Goal: Task Accomplishment & Management: Use online tool/utility

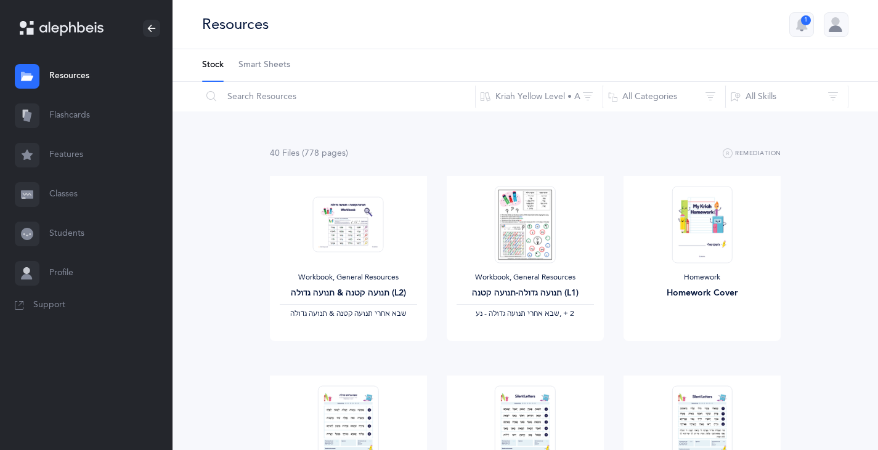
click at [68, 197] on link "Classes" at bounding box center [86, 194] width 173 height 39
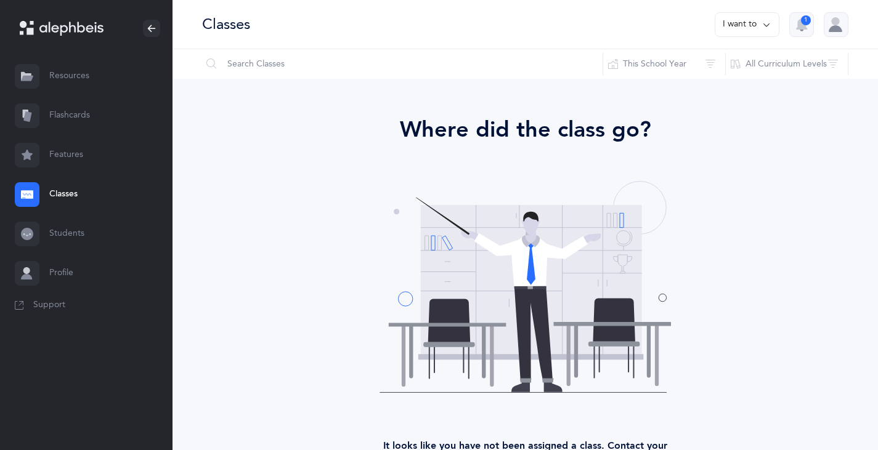
click at [45, 229] on link "Students" at bounding box center [86, 233] width 173 height 39
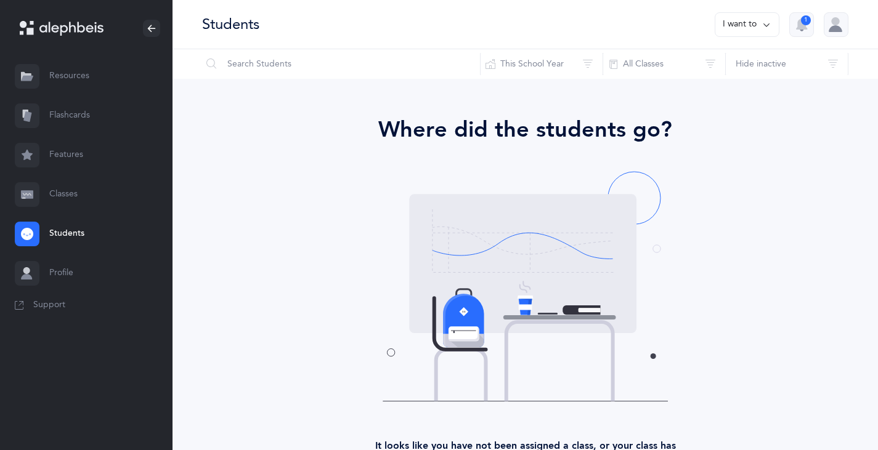
click at [67, 271] on link "Profile" at bounding box center [86, 273] width 173 height 39
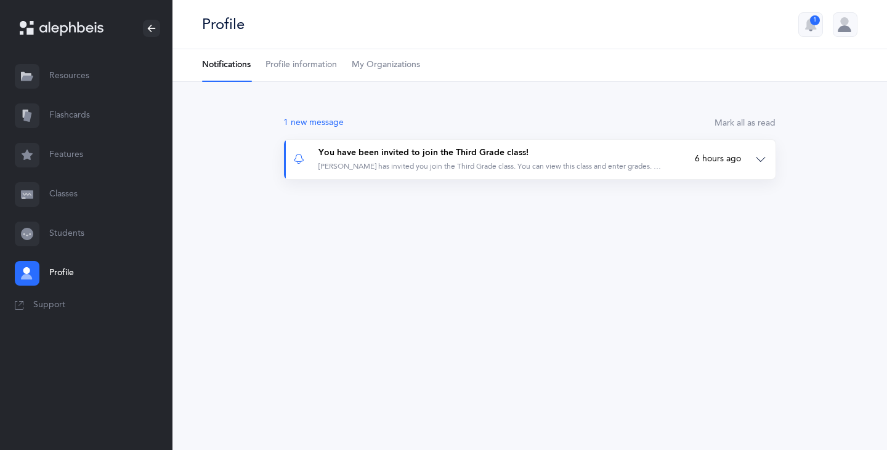
click at [438, 161] on div "Rabbi Adam Sabzevari has invited you join the Third Grade class. You can view t…" at bounding box center [492, 165] width 347 height 13
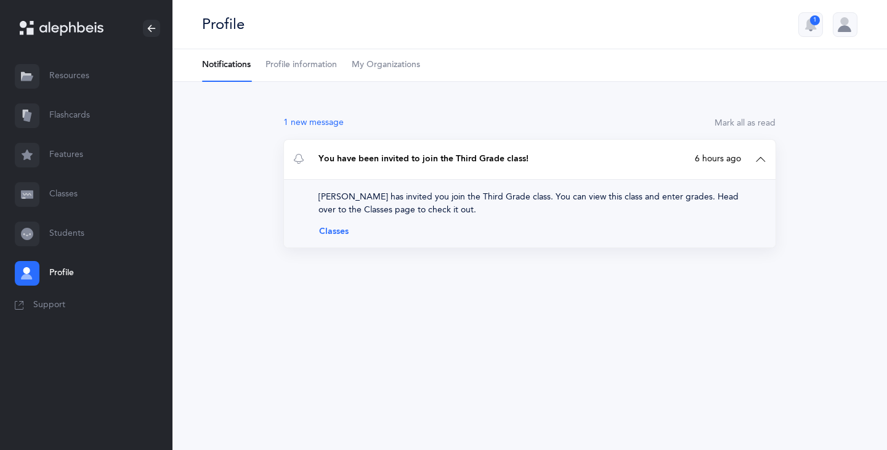
click at [338, 231] on link "Classes" at bounding box center [530, 232] width 423 height 10
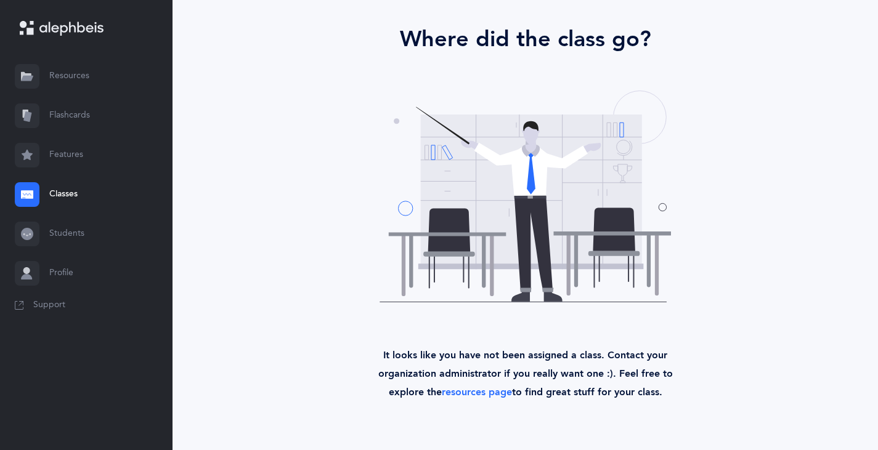
scroll to position [91, 0]
click at [76, 267] on link "Profile" at bounding box center [86, 273] width 173 height 39
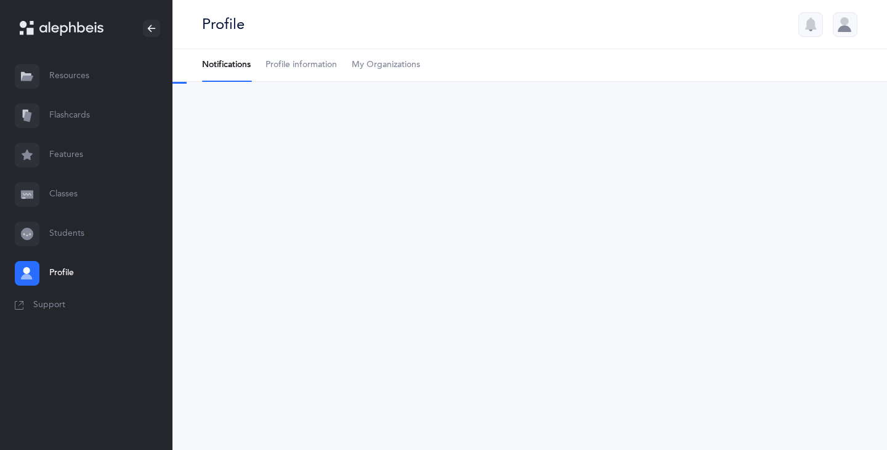
select select "3"
click at [314, 65] on span "Profile information" at bounding box center [301, 65] width 71 height 12
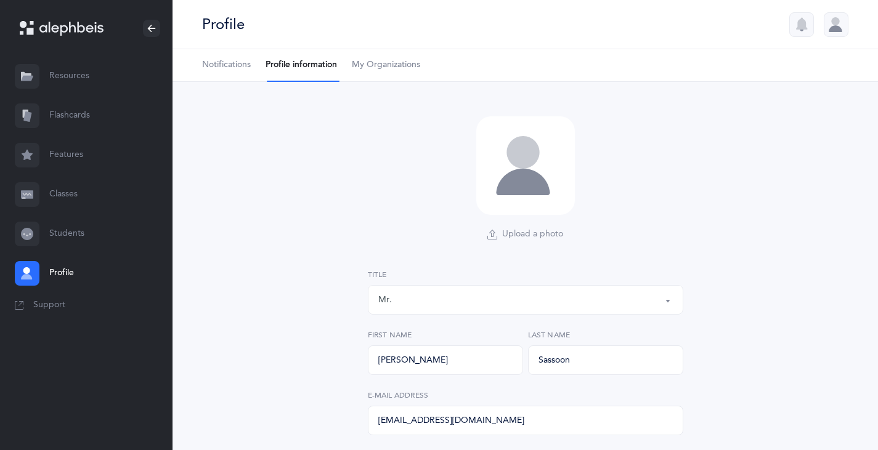
click at [396, 66] on span "My Organizations" at bounding box center [386, 65] width 68 height 12
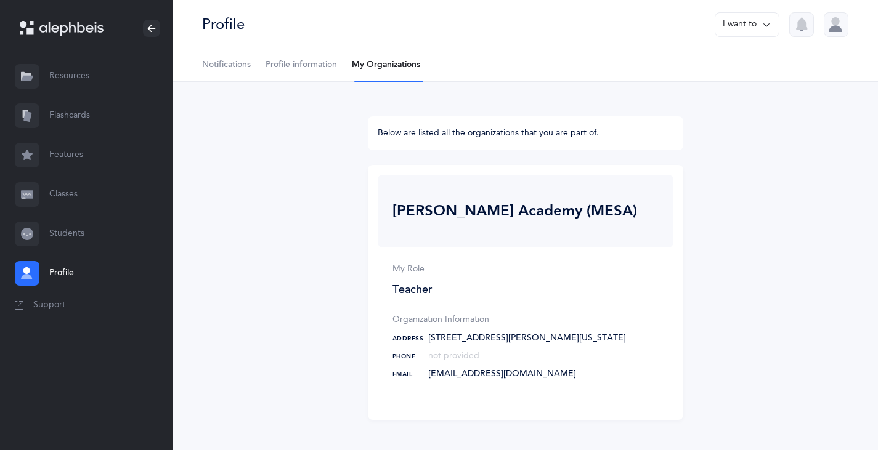
click at [63, 237] on link "Students" at bounding box center [86, 233] width 173 height 39
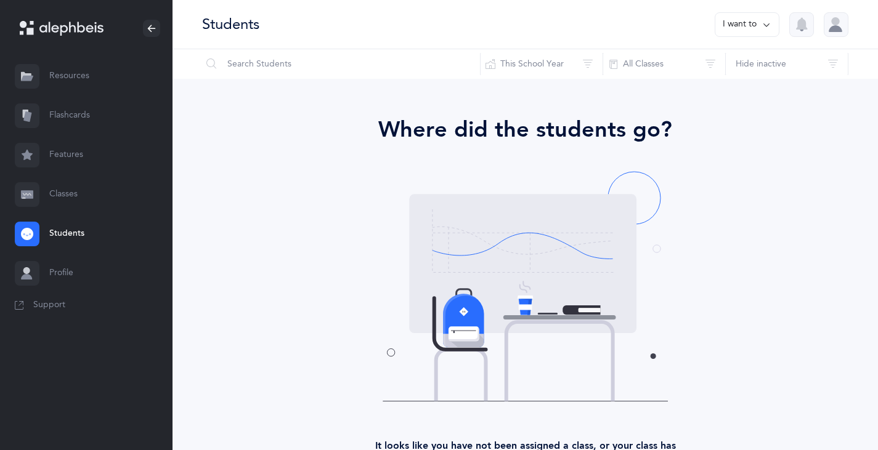
click at [67, 205] on link "Classes" at bounding box center [86, 194] width 173 height 39
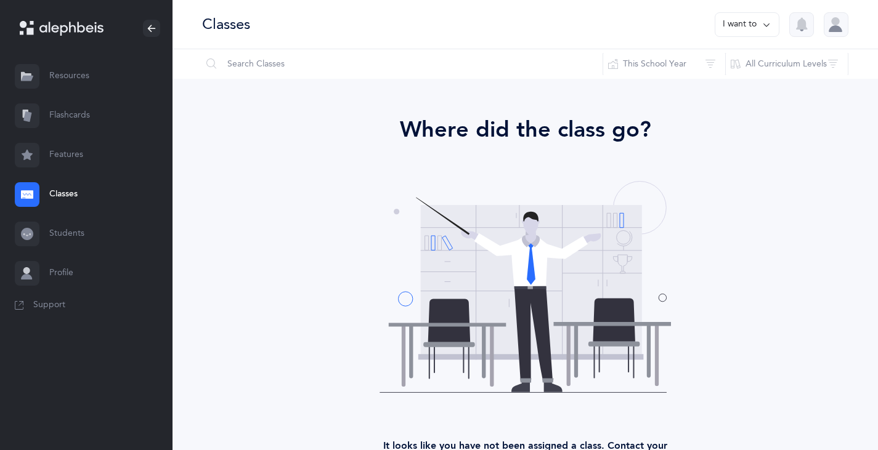
click at [70, 155] on link "Features" at bounding box center [86, 155] width 173 height 39
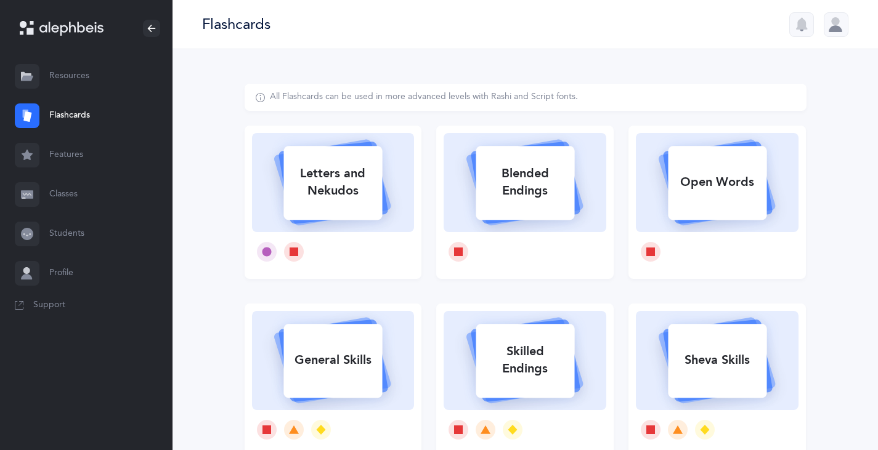
click at [79, 76] on link "Resources" at bounding box center [86, 76] width 173 height 39
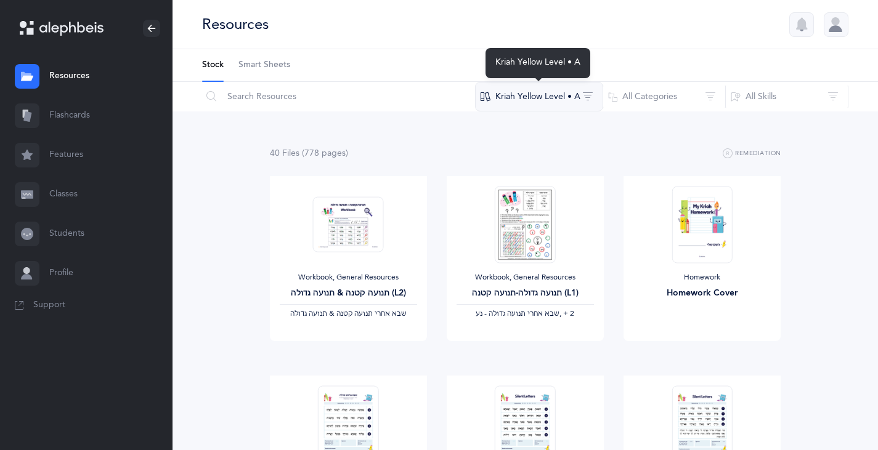
click at [571, 96] on button "Kriah Yellow Level • A" at bounding box center [539, 97] width 128 height 30
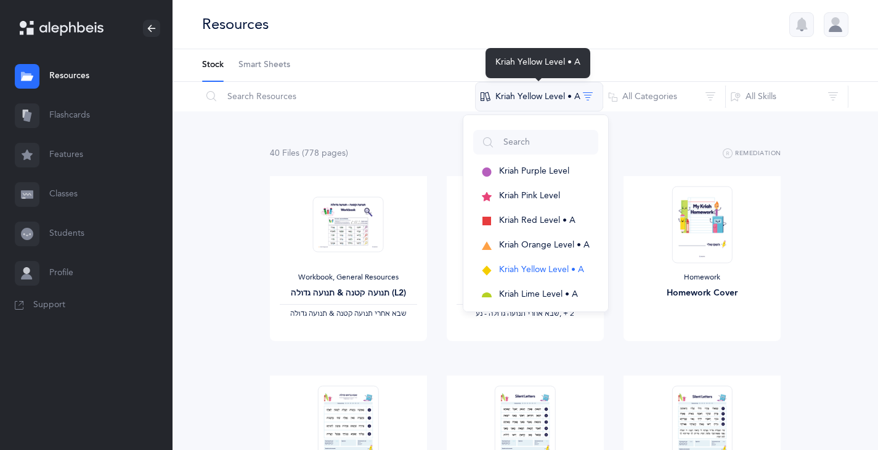
click at [571, 96] on button "Kriah Yellow Level • A" at bounding box center [539, 97] width 128 height 30
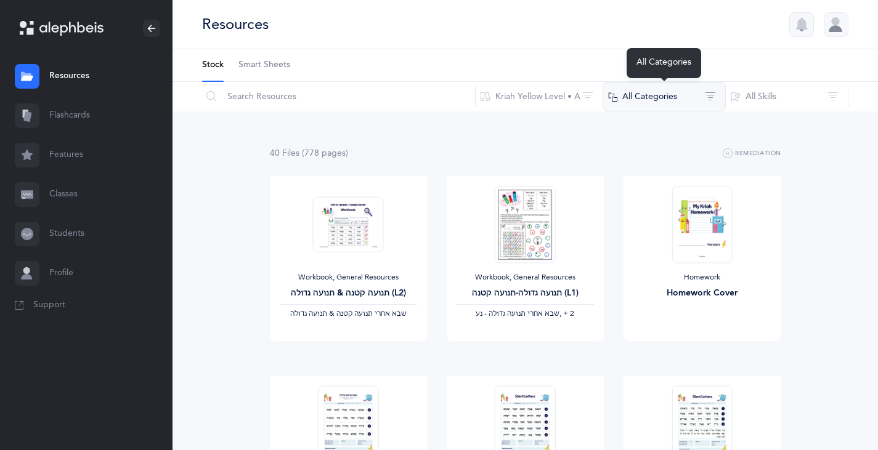
click at [681, 101] on button "All Categories" at bounding box center [664, 97] width 123 height 30
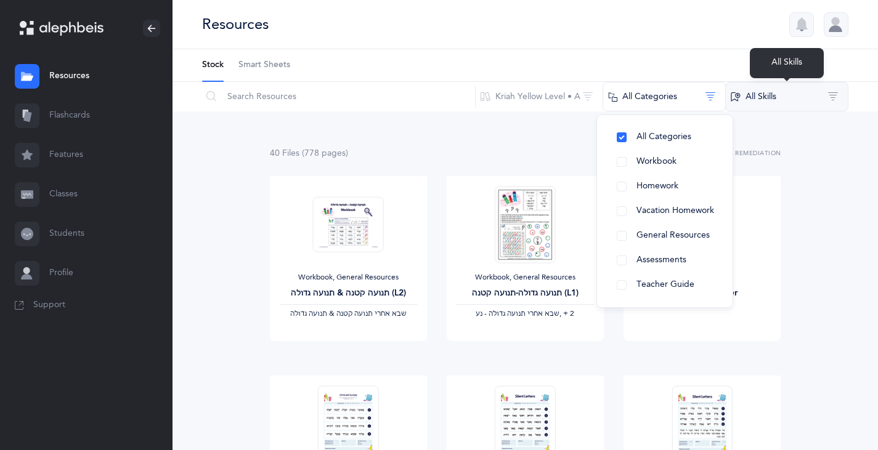
click at [760, 94] on button "All Skills" at bounding box center [786, 97] width 123 height 30
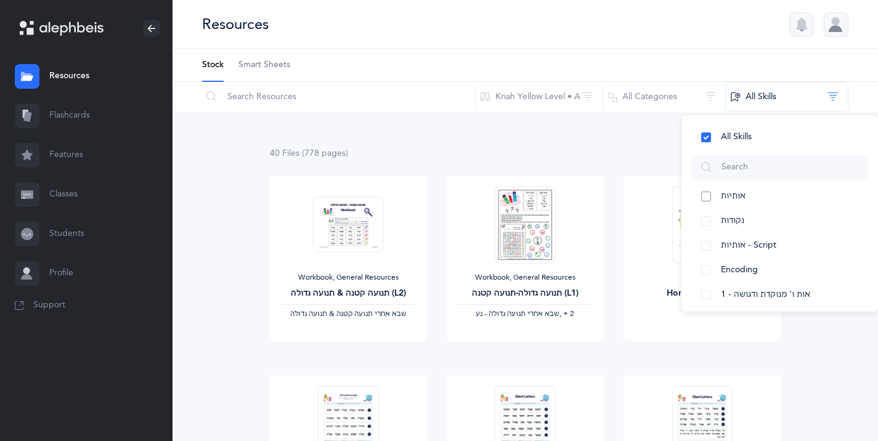
click at [707, 198] on button "אותיות" at bounding box center [779, 196] width 177 height 25
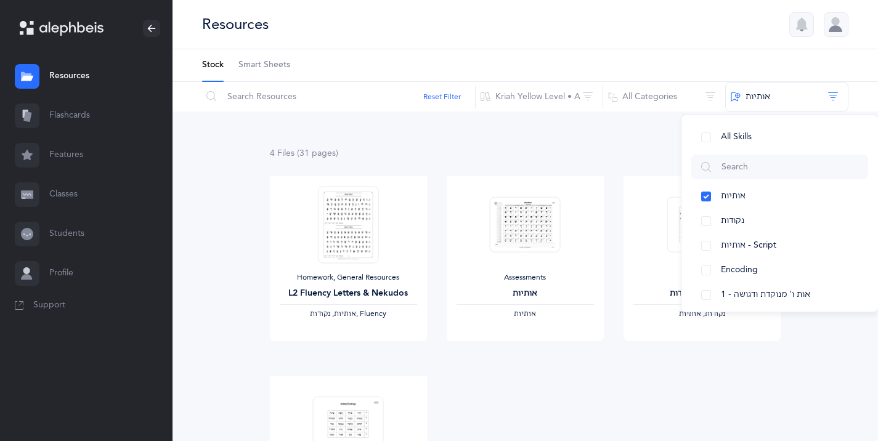
click at [585, 367] on div "Assessments אותיות ‫אותיות‬ View" at bounding box center [525, 276] width 177 height 200
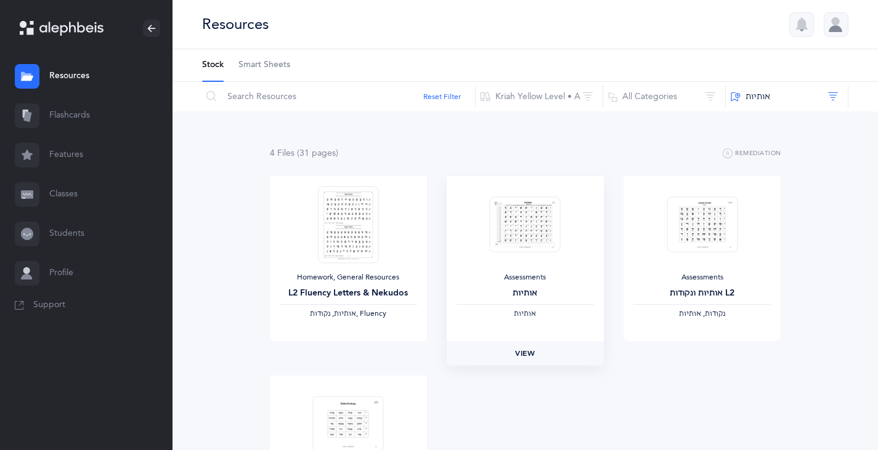
click at [527, 351] on span "View" at bounding box center [525, 353] width 20 height 11
click at [279, 66] on span "Smart Sheets" at bounding box center [264, 65] width 52 height 12
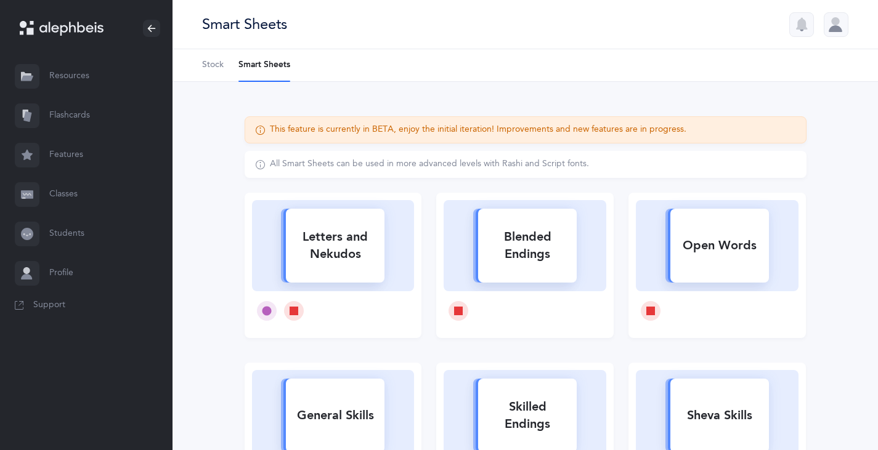
click at [81, 25] on icon at bounding box center [71, 29] width 64 height 14
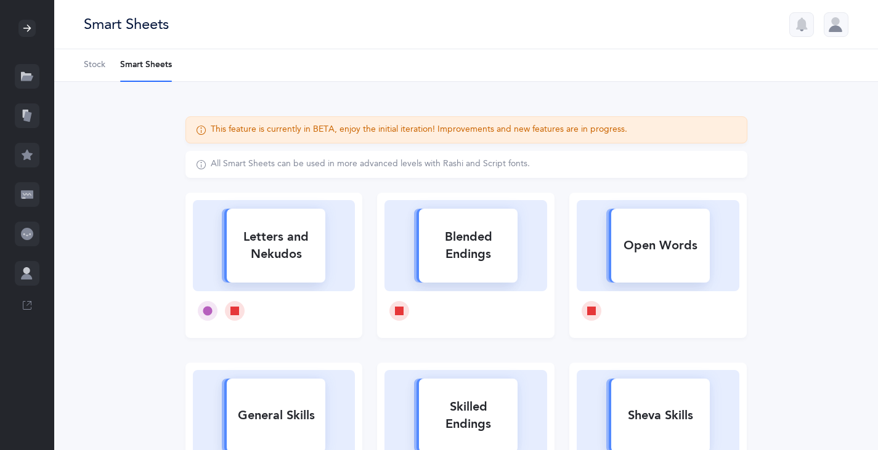
click at [31, 28] on icon at bounding box center [27, 28] width 10 height 10
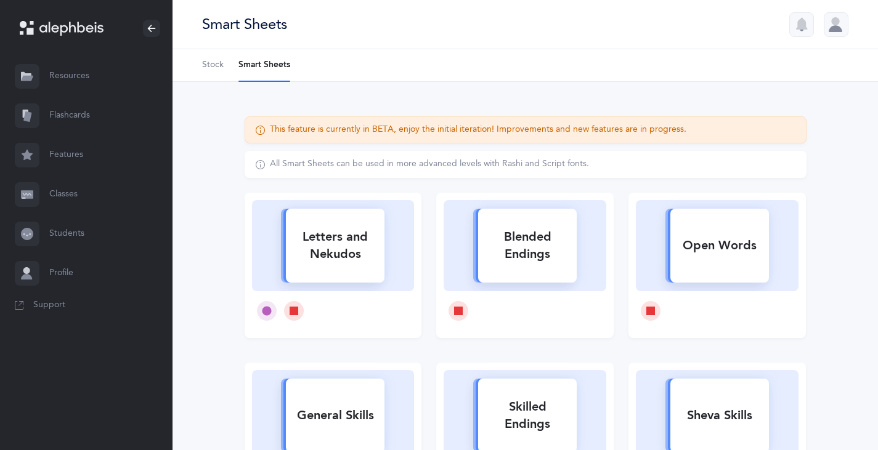
click at [804, 32] on button "button" at bounding box center [801, 24] width 25 height 25
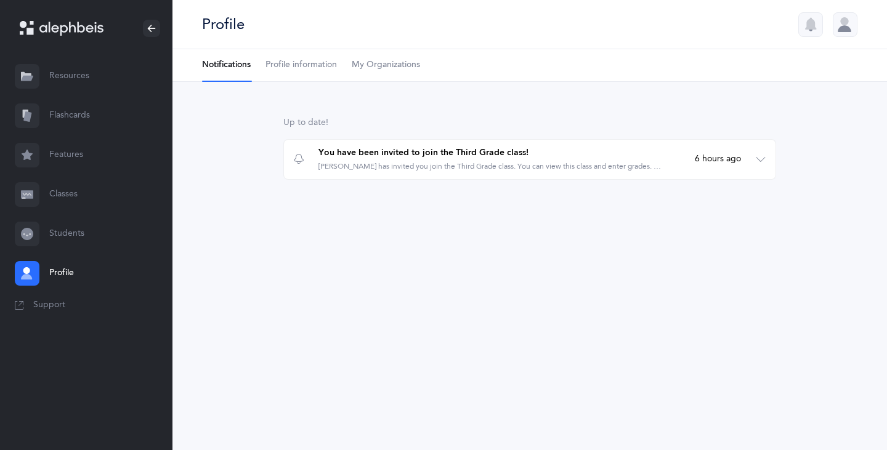
click at [59, 231] on link "Students" at bounding box center [86, 233] width 173 height 39
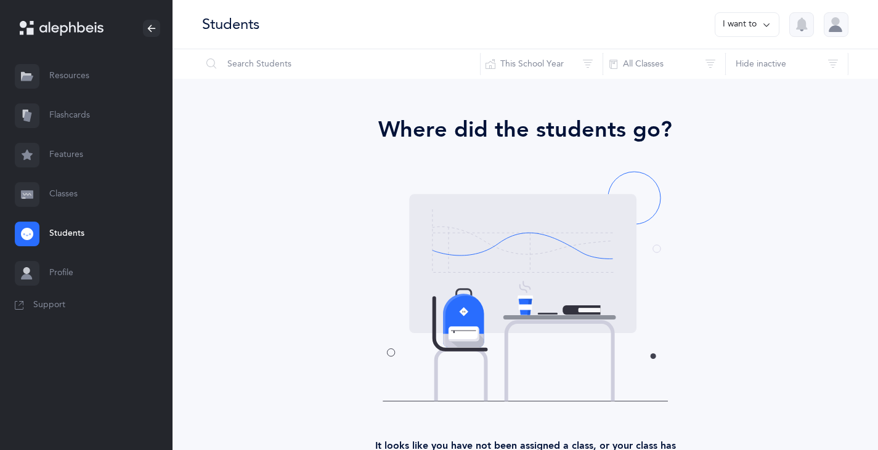
click at [63, 197] on link "Classes" at bounding box center [86, 194] width 173 height 39
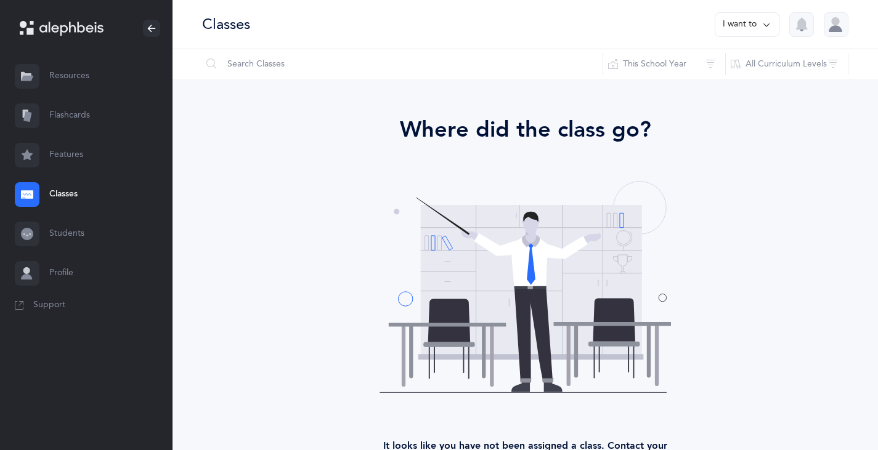
scroll to position [91, 0]
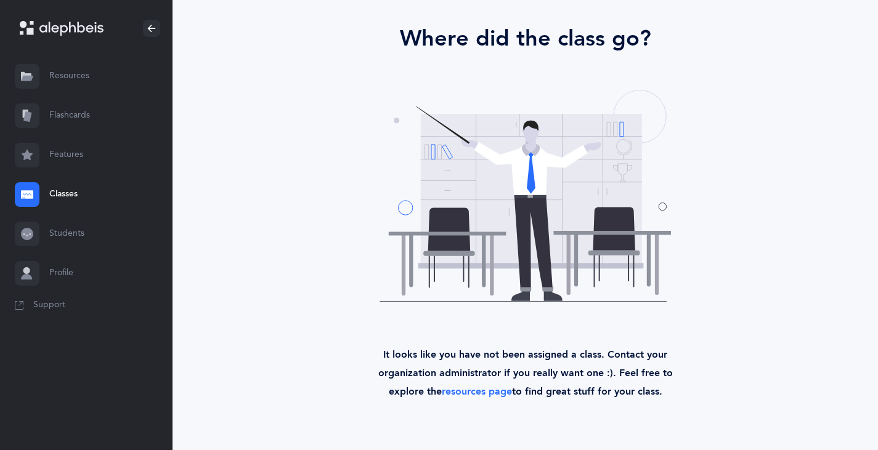
click at [63, 269] on link "Profile" at bounding box center [86, 273] width 173 height 39
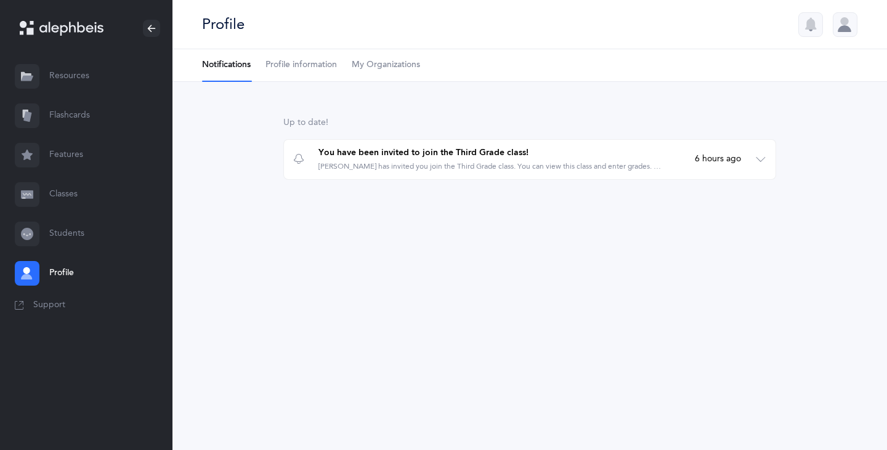
click at [60, 230] on link "Students" at bounding box center [86, 233] width 173 height 39
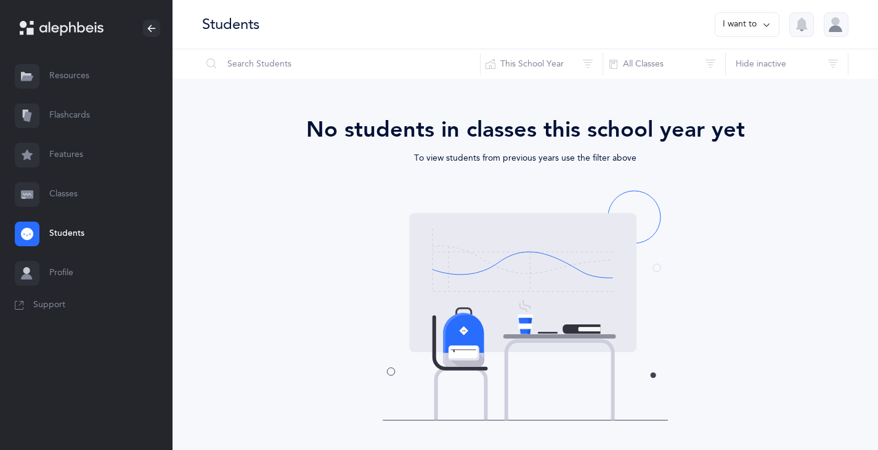
click at [60, 274] on link "Profile" at bounding box center [86, 273] width 173 height 39
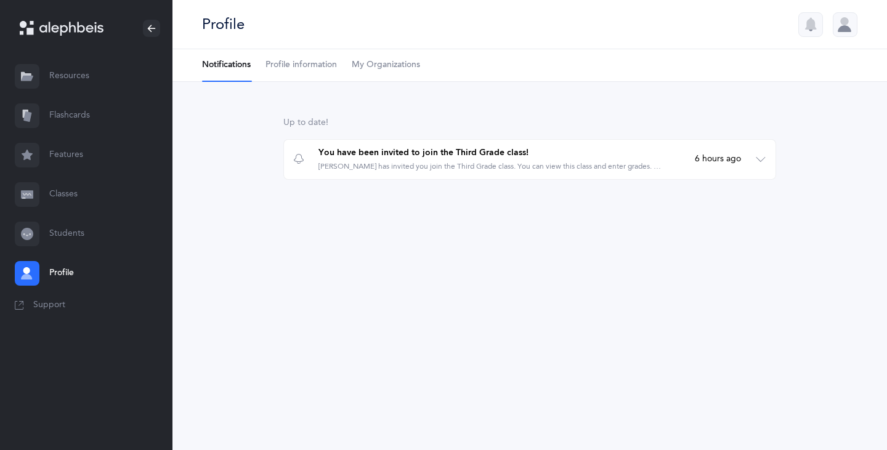
click at [67, 241] on link "Students" at bounding box center [86, 233] width 173 height 39
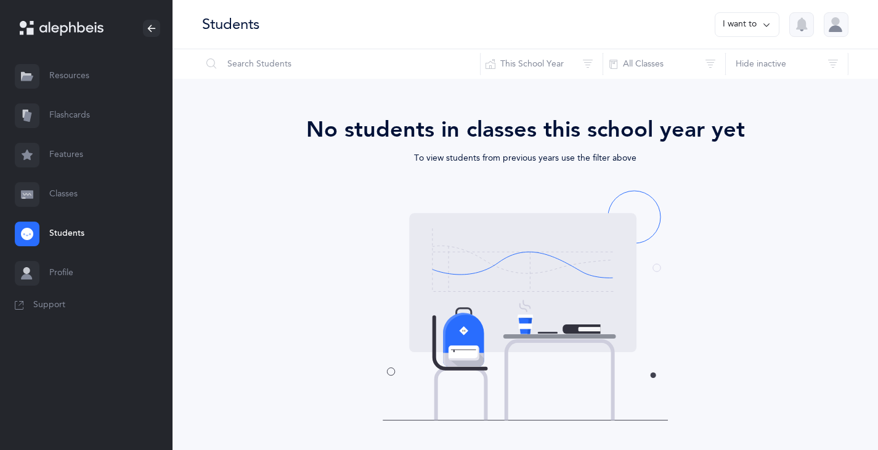
click at [60, 194] on link "Classes" at bounding box center [86, 194] width 173 height 39
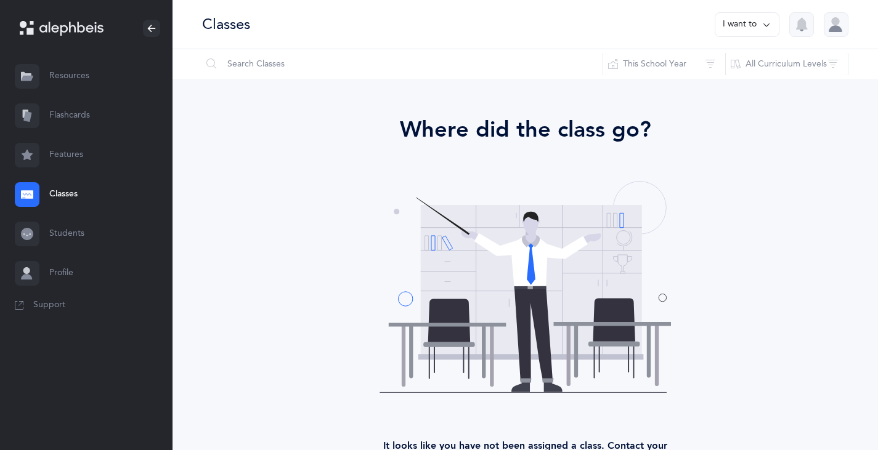
click at [63, 232] on link "Students" at bounding box center [86, 233] width 173 height 39
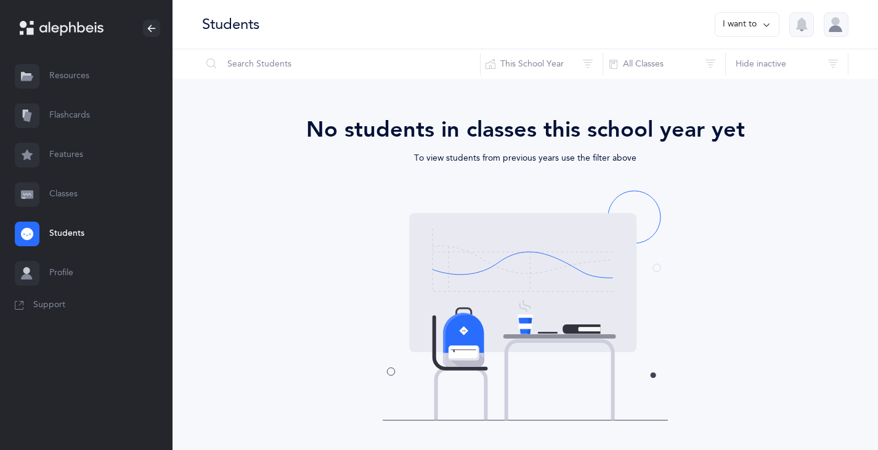
click at [70, 188] on link "Classes" at bounding box center [86, 194] width 173 height 39
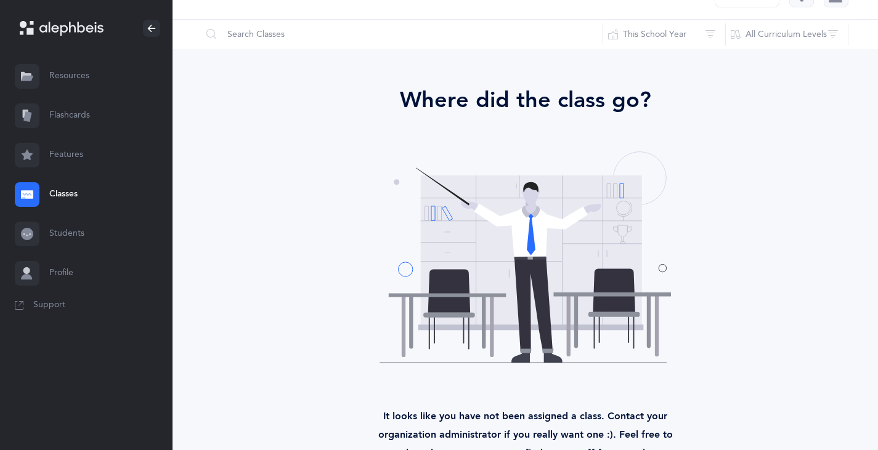
scroll to position [62, 0]
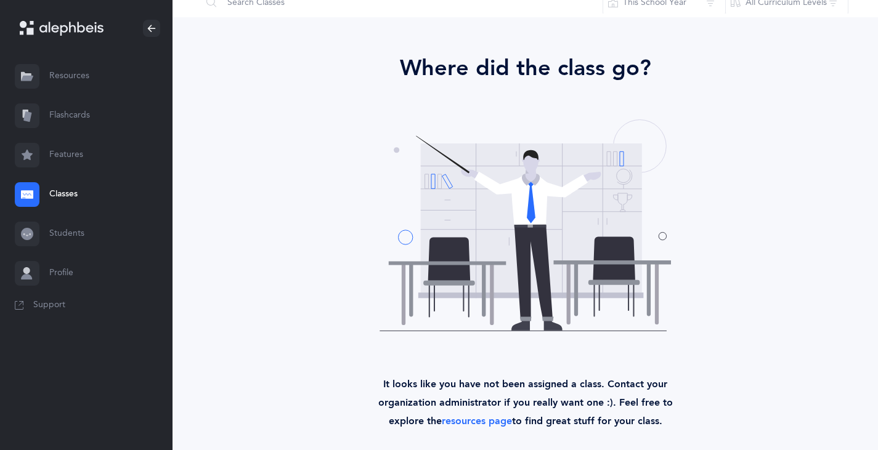
click at [61, 269] on link "Profile" at bounding box center [86, 273] width 173 height 39
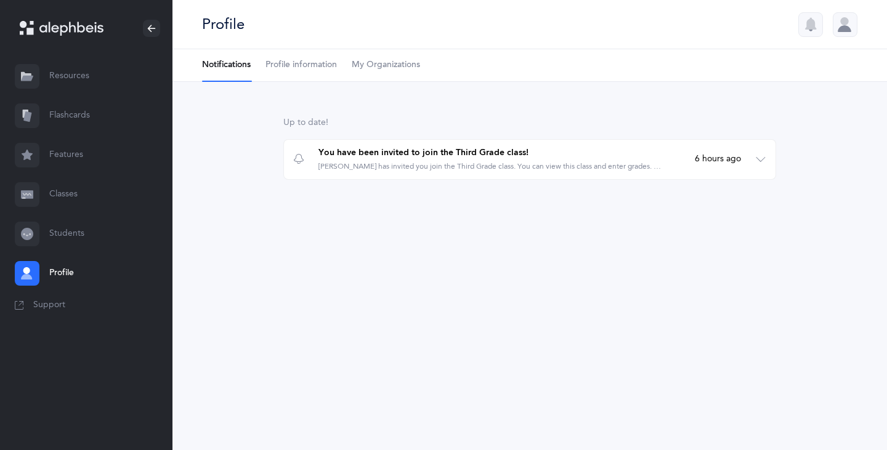
click at [51, 229] on link "Students" at bounding box center [86, 233] width 173 height 39
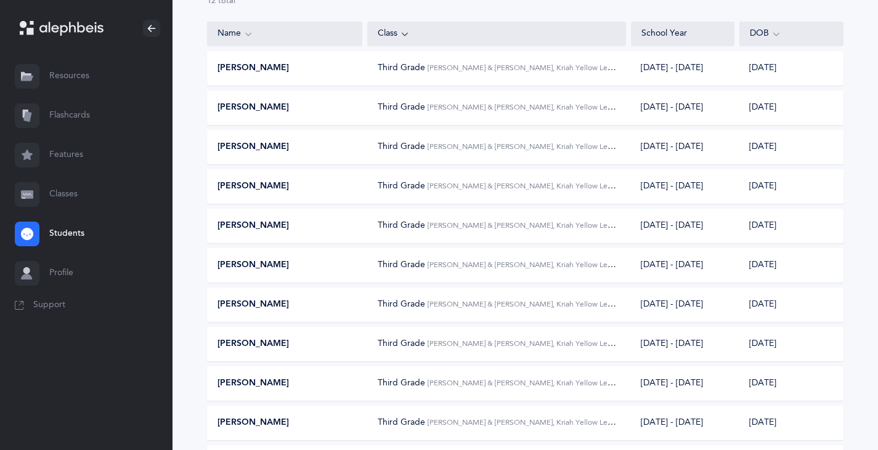
scroll to position [56, 0]
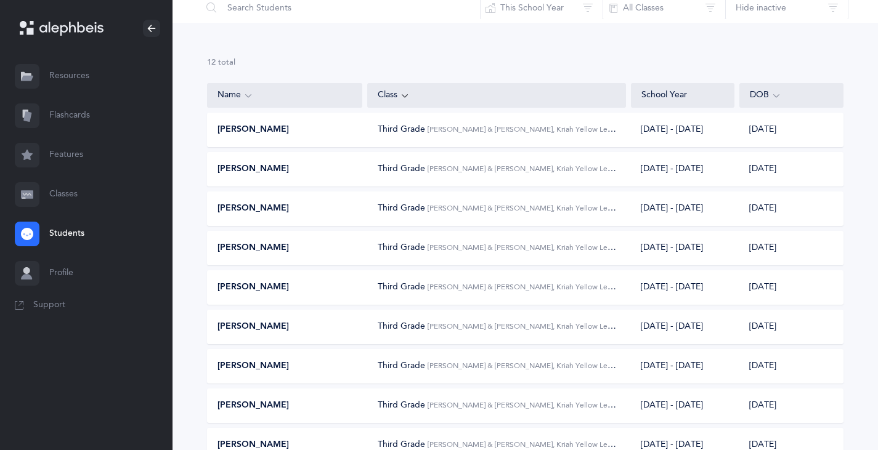
click at [68, 197] on link "Classes" at bounding box center [86, 194] width 173 height 39
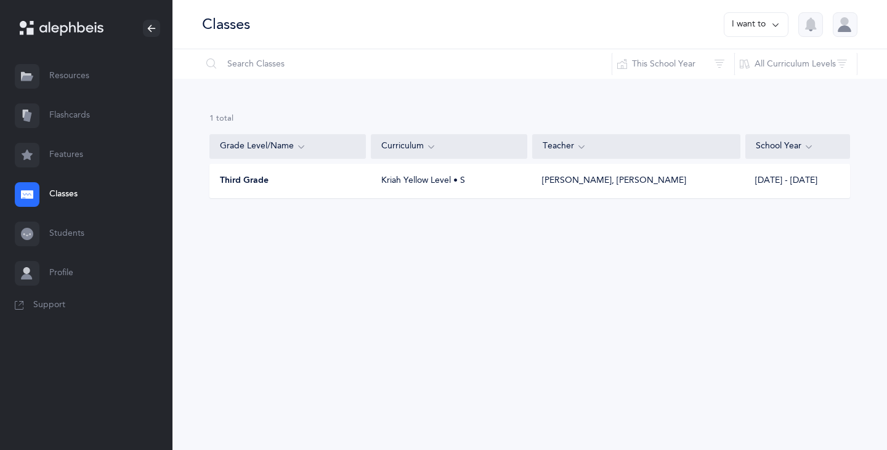
click at [318, 181] on div "Third Grade" at bounding box center [288, 181] width 157 height 12
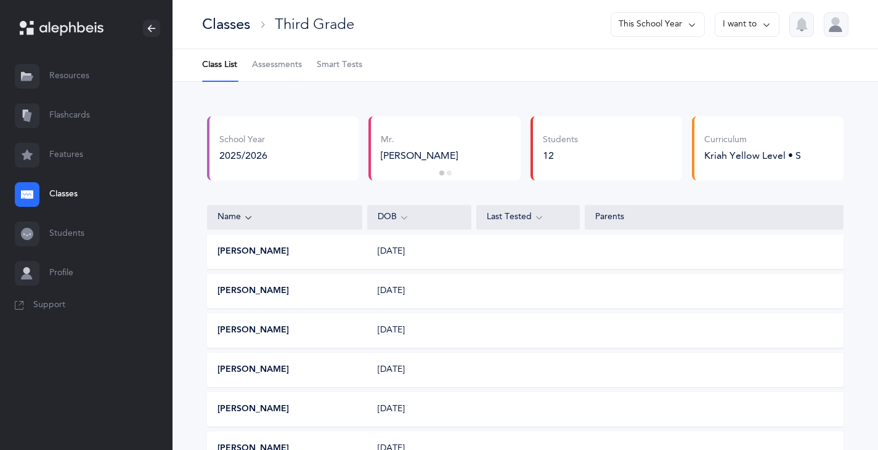
click at [526, 219] on div "Last Tested" at bounding box center [528, 218] width 83 height 14
click at [304, 215] on div "Name" at bounding box center [285, 218] width 134 height 14
click at [253, 151] on div "2025/2026" at bounding box center [243, 156] width 48 height 14
click at [285, 65] on span "Assessments" at bounding box center [277, 65] width 50 height 12
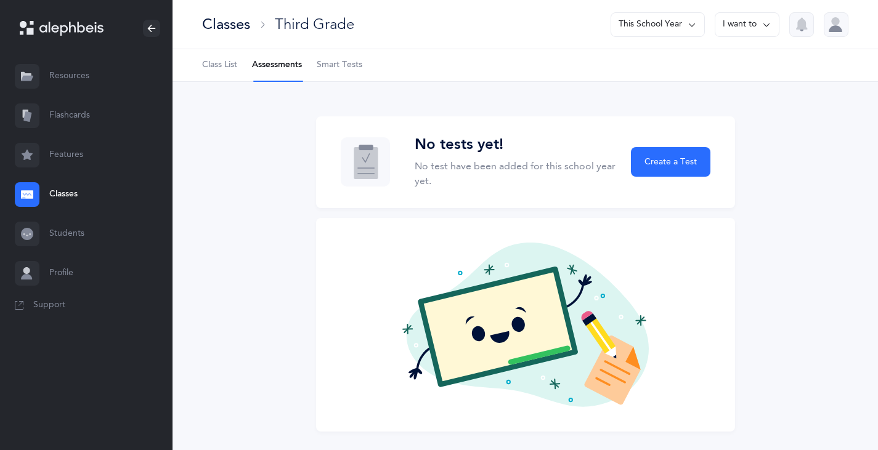
click at [348, 66] on span "Smart Tests" at bounding box center [340, 65] width 46 height 12
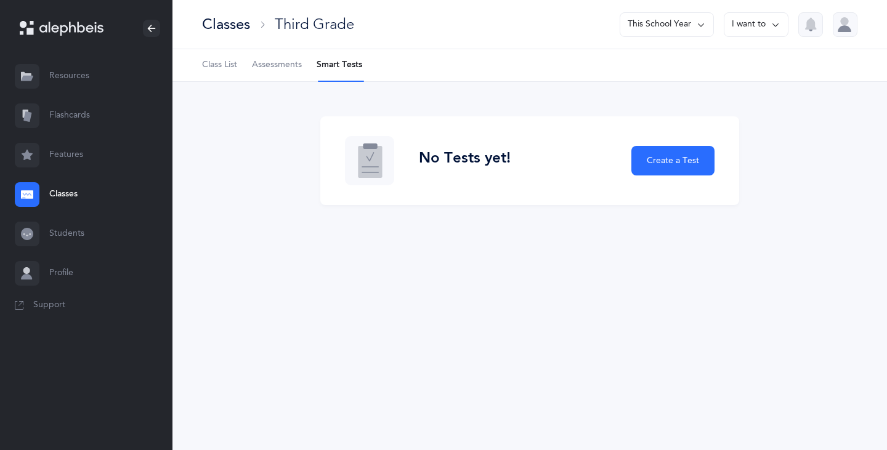
click at [278, 68] on span "Assessments" at bounding box center [277, 65] width 50 height 12
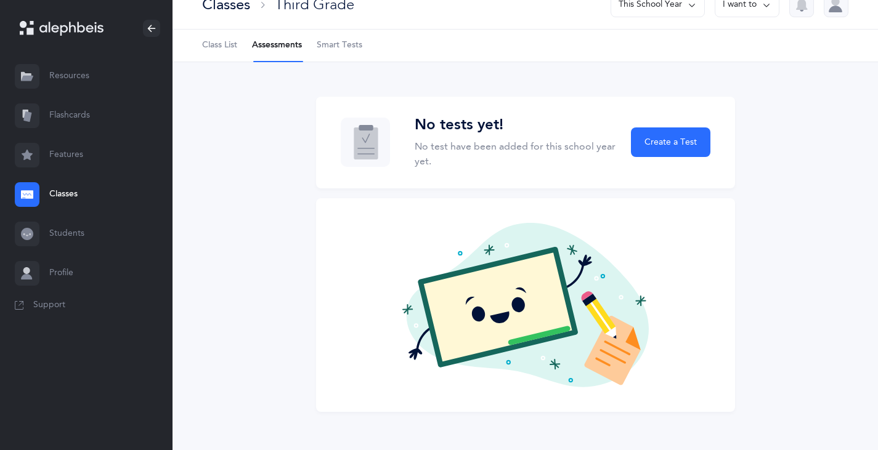
scroll to position [31, 0]
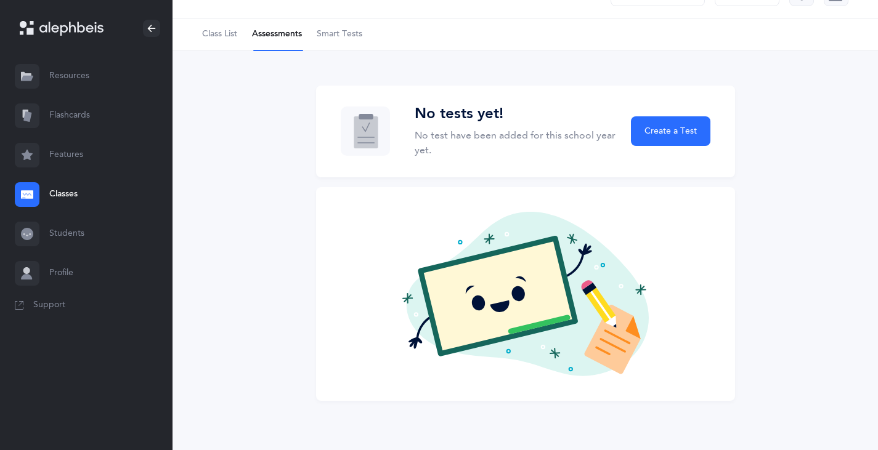
click at [670, 126] on span "Create a Test" at bounding box center [671, 131] width 52 height 13
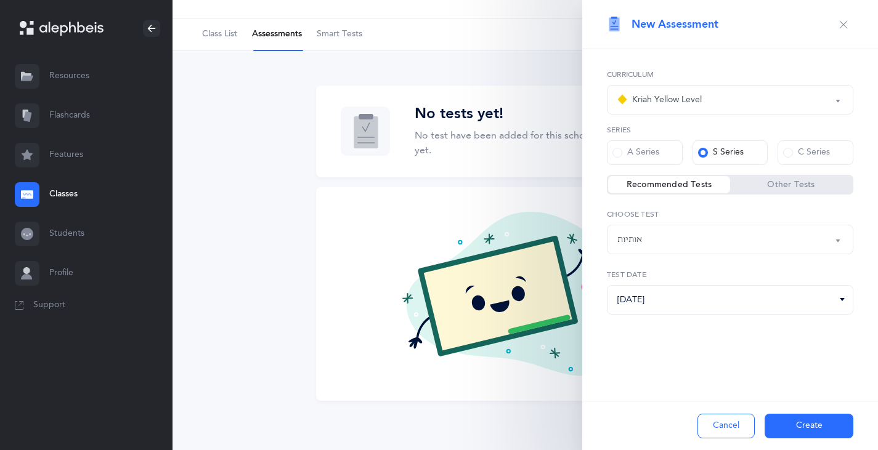
click at [796, 424] on button "Create" at bounding box center [809, 426] width 89 height 25
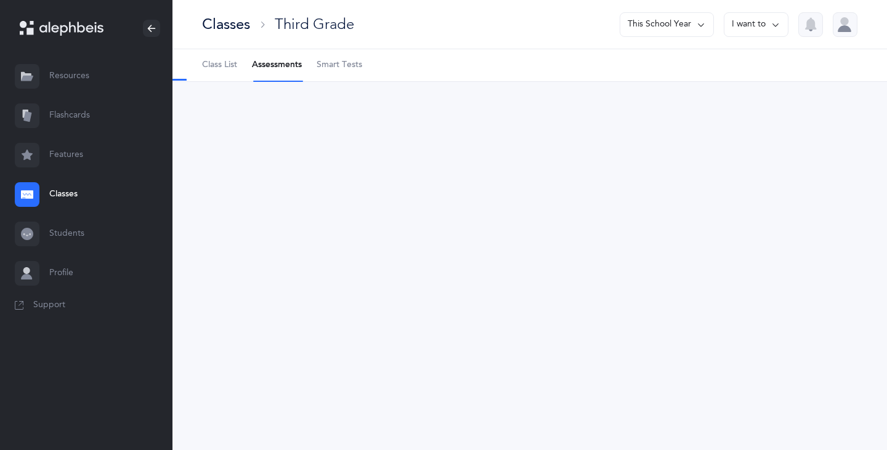
select select "2"
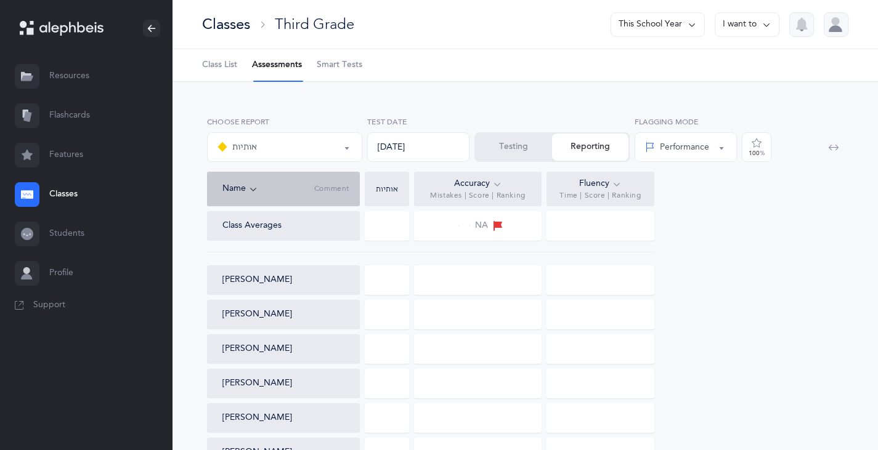
click at [215, 70] on span "Class List" at bounding box center [219, 65] width 35 height 12
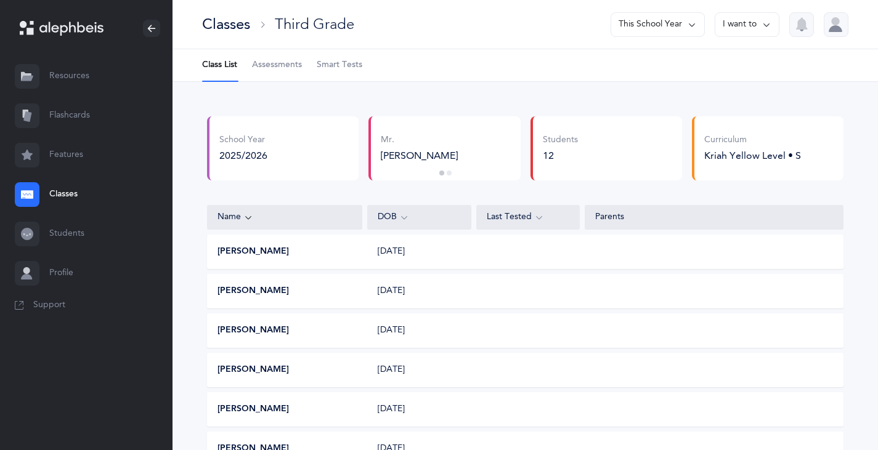
click at [281, 66] on span "Assessments" at bounding box center [277, 65] width 50 height 12
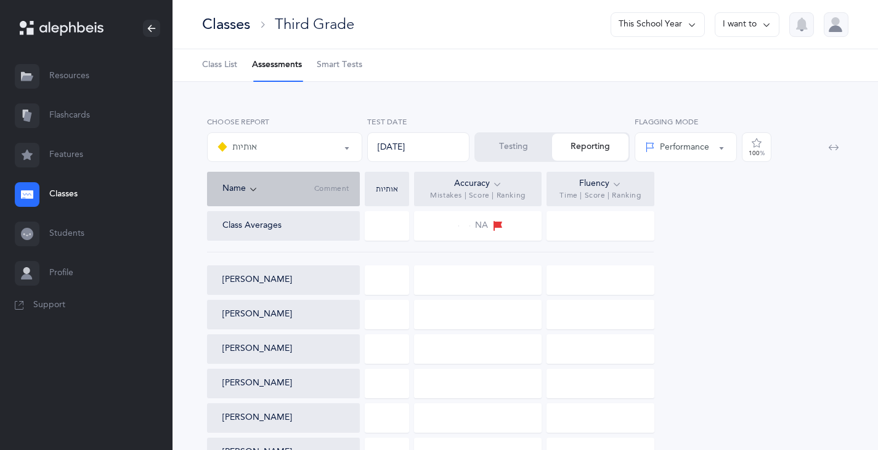
click at [314, 135] on button "אותיות" at bounding box center [284, 147] width 155 height 30
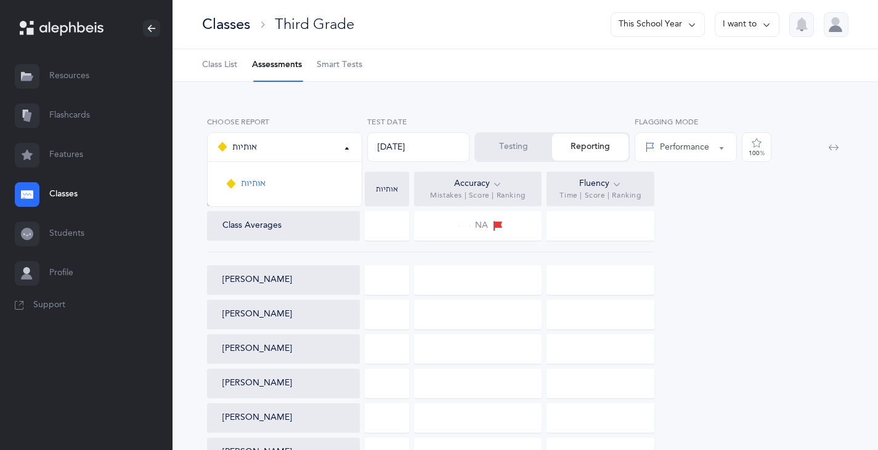
click at [314, 136] on button "אותיות" at bounding box center [284, 147] width 155 height 30
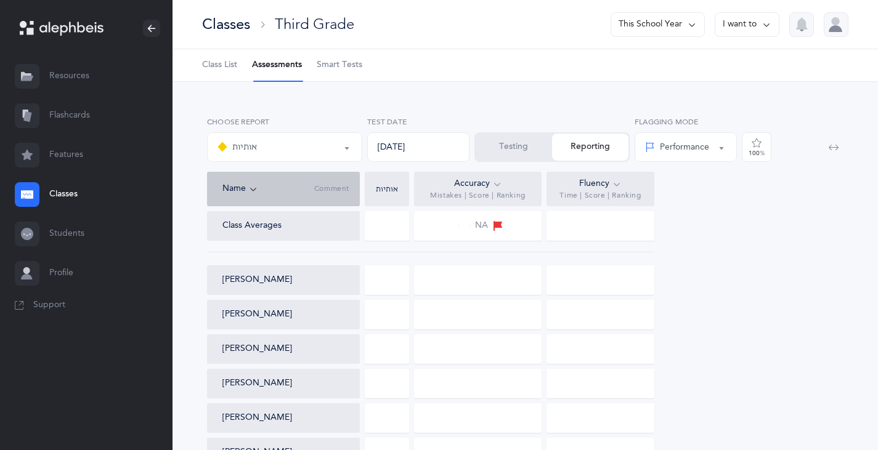
click at [525, 146] on button "Testing" at bounding box center [514, 147] width 76 height 27
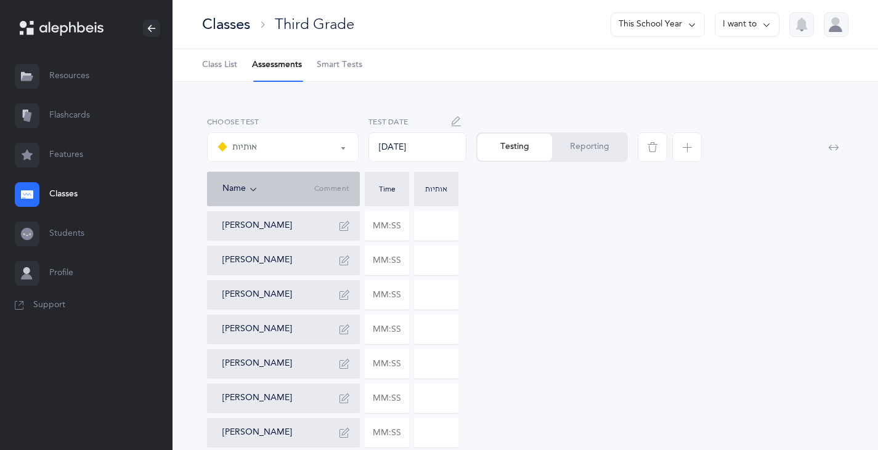
click at [430, 238] on input at bounding box center [436, 226] width 43 height 28
click at [431, 269] on input at bounding box center [436, 260] width 43 height 28
click at [612, 144] on button "Reporting" at bounding box center [589, 147] width 75 height 27
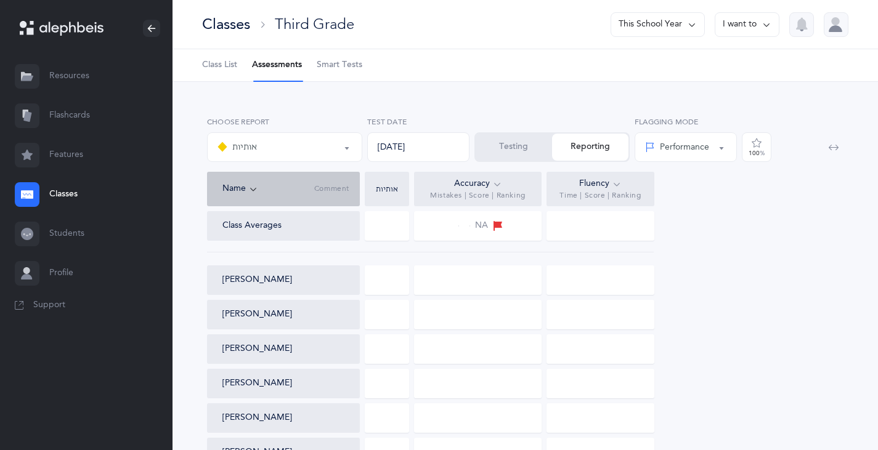
click at [470, 274] on div at bounding box center [478, 281] width 128 height 30
click at [377, 282] on div at bounding box center [387, 281] width 44 height 30
click at [477, 284] on div at bounding box center [478, 281] width 128 height 30
click at [522, 146] on button "Testing" at bounding box center [514, 147] width 76 height 27
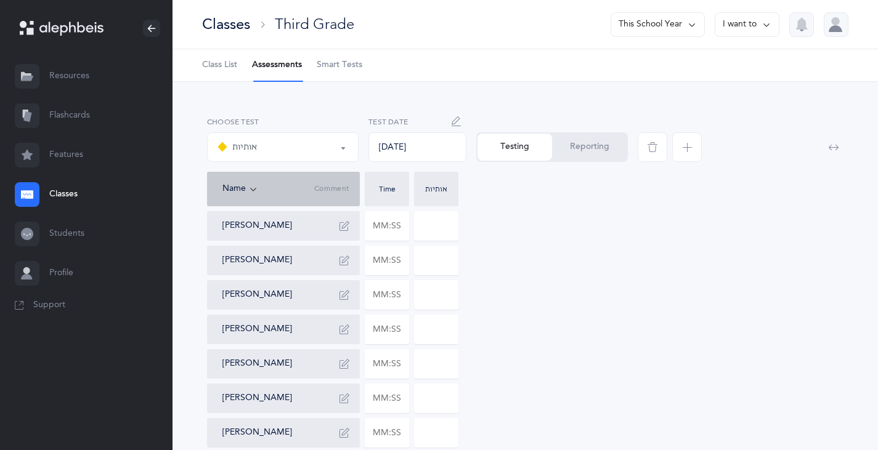
click at [649, 150] on icon "button" at bounding box center [653, 147] width 10 height 10
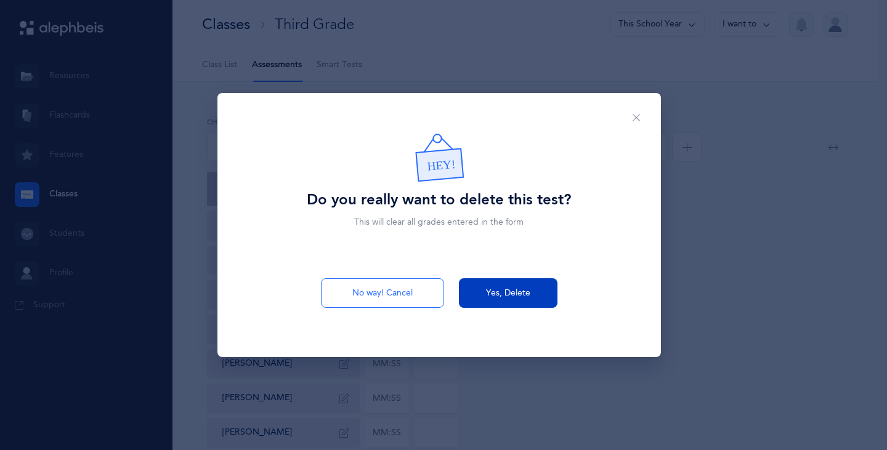
click at [505, 296] on span "Yes, Delete" at bounding box center [508, 293] width 44 height 13
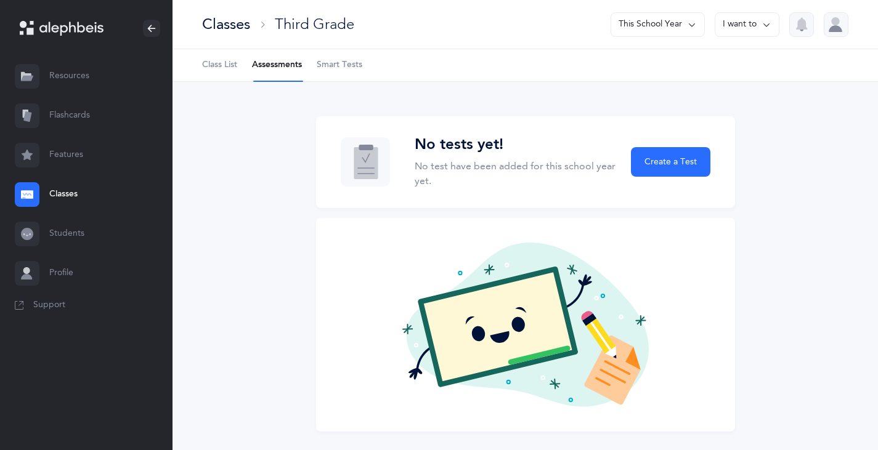
click at [349, 67] on span "Smart Tests" at bounding box center [340, 65] width 46 height 12
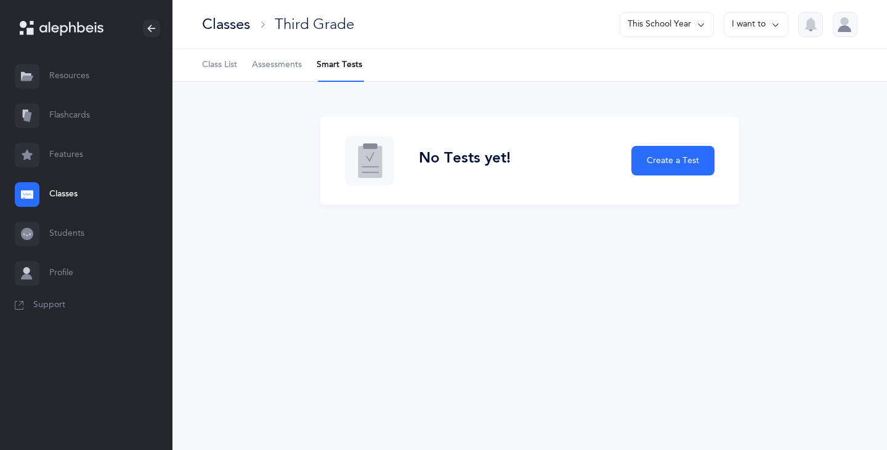
click at [280, 69] on span "Assessments" at bounding box center [277, 65] width 50 height 12
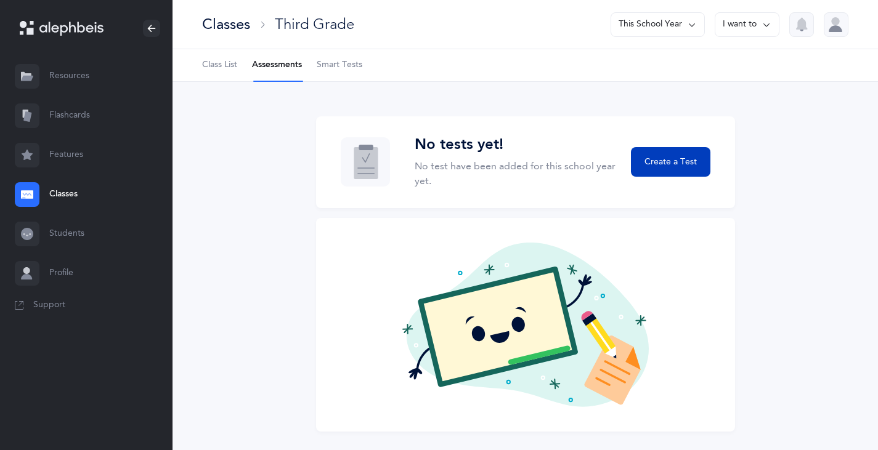
click at [660, 166] on span "Create a Test" at bounding box center [671, 162] width 52 height 13
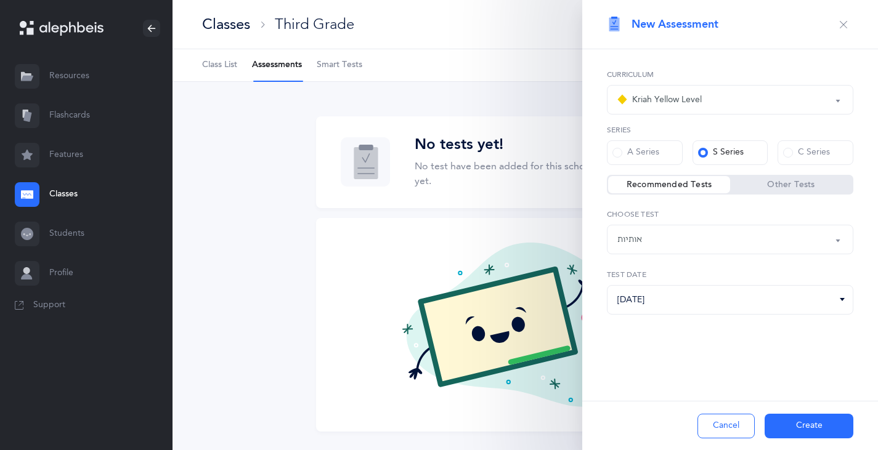
click at [781, 185] on label "Other Tests" at bounding box center [791, 185] width 122 height 12
click at [0, 0] on input "Other Tests" at bounding box center [0, 0] width 0 height 0
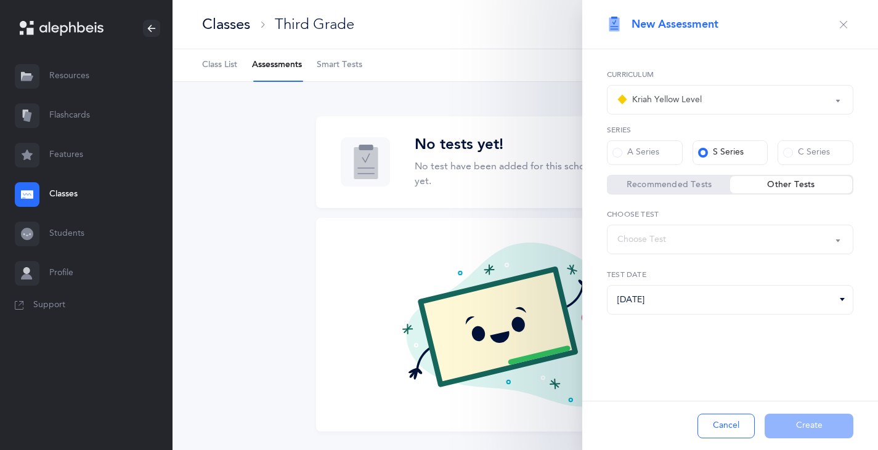
click at [661, 182] on label "Recommended Tests" at bounding box center [669, 185] width 122 height 12
click at [0, 0] on input "Recommended Tests" at bounding box center [0, 0] width 0 height 0
select select "2"
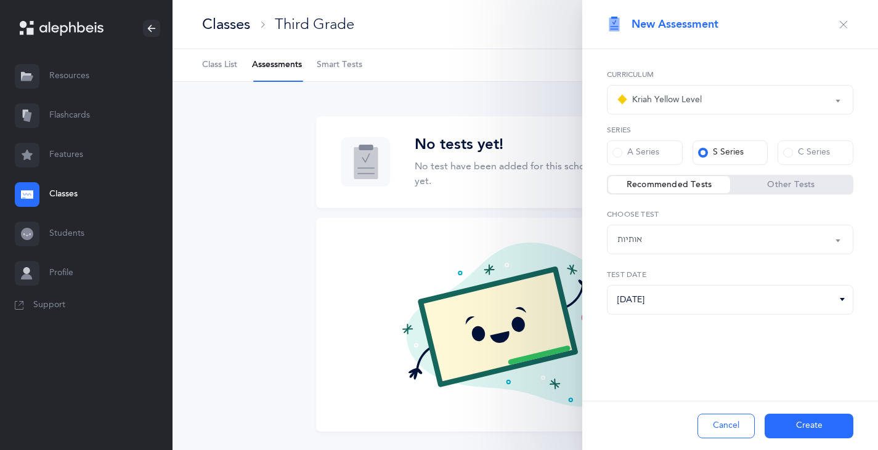
click at [707, 239] on div "אותיות" at bounding box center [730, 239] width 226 height 21
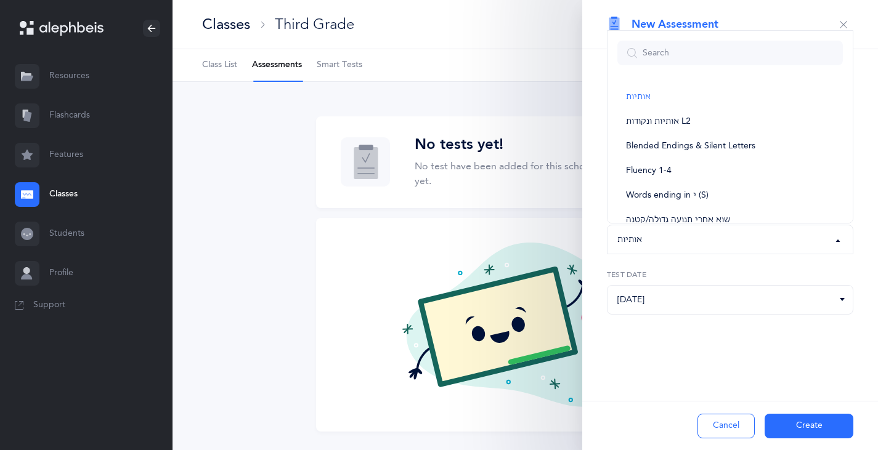
click at [846, 23] on icon "button" at bounding box center [844, 25] width 10 height 10
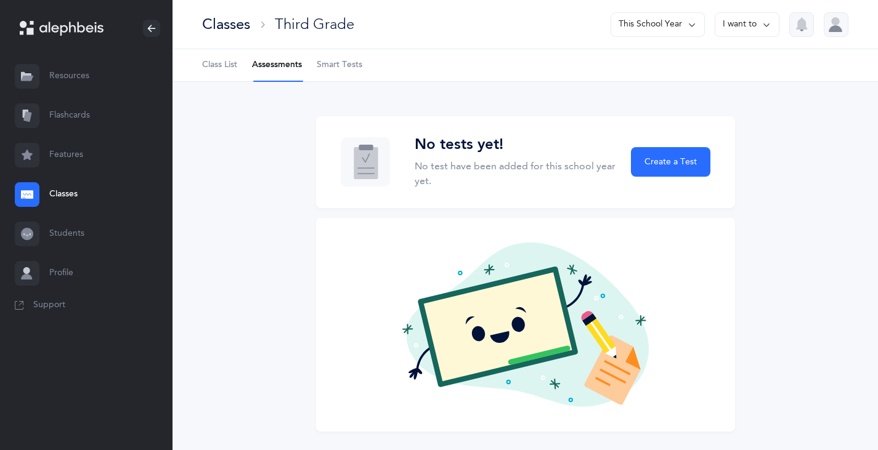
click at [233, 60] on span "Class List" at bounding box center [219, 65] width 35 height 12
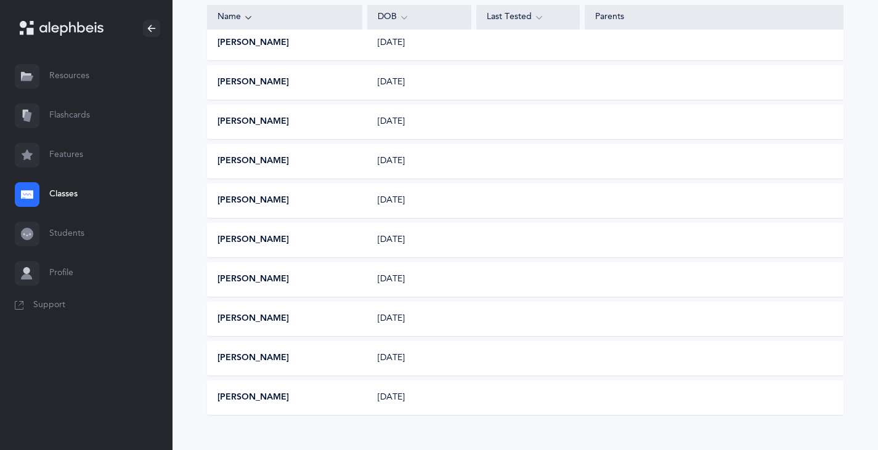
scroll to position [307, 0]
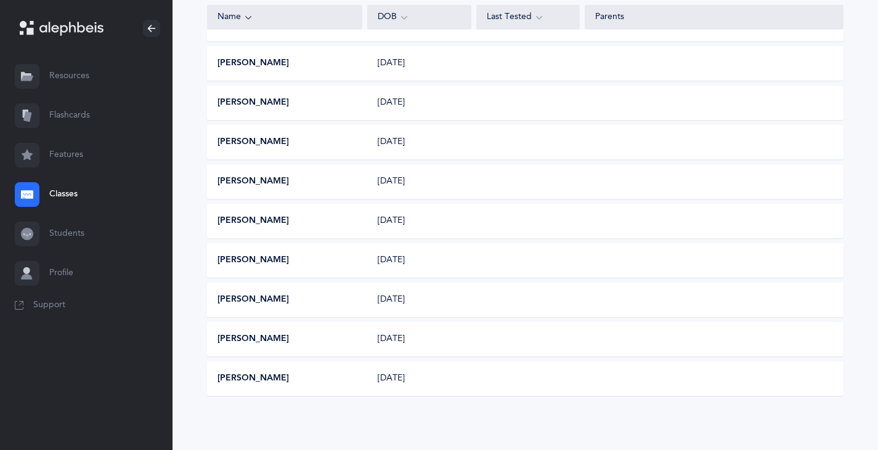
click at [249, 301] on button "Yosef Rahimian" at bounding box center [253, 300] width 71 height 12
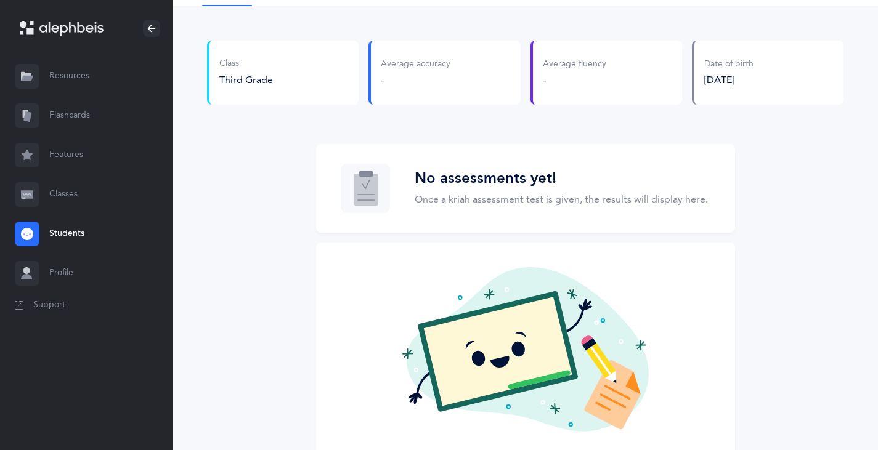
scroll to position [131, 0]
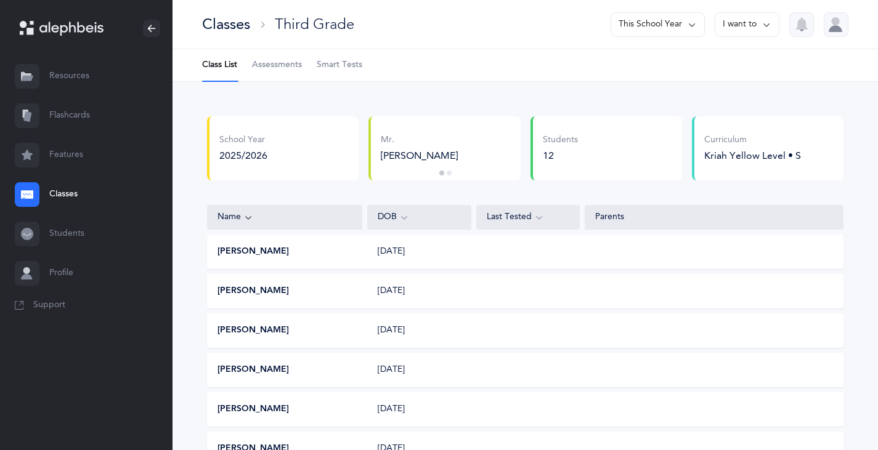
click at [59, 230] on link "Students" at bounding box center [86, 233] width 173 height 39
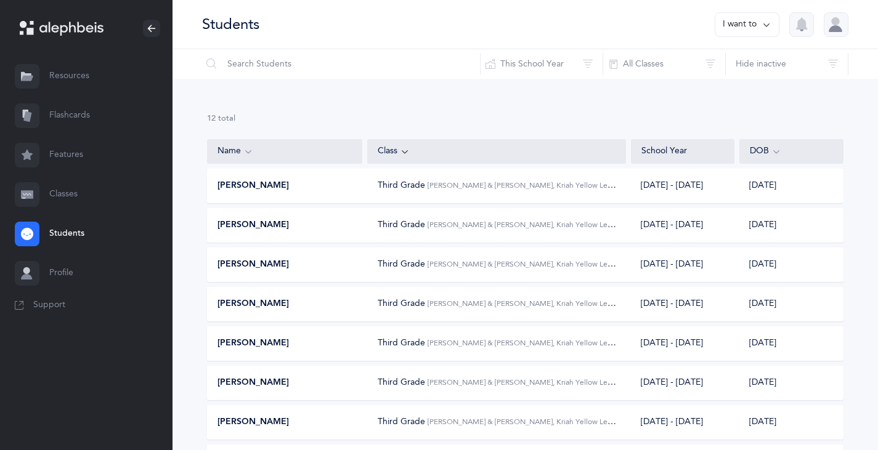
click at [84, 157] on link "Features" at bounding box center [86, 155] width 173 height 39
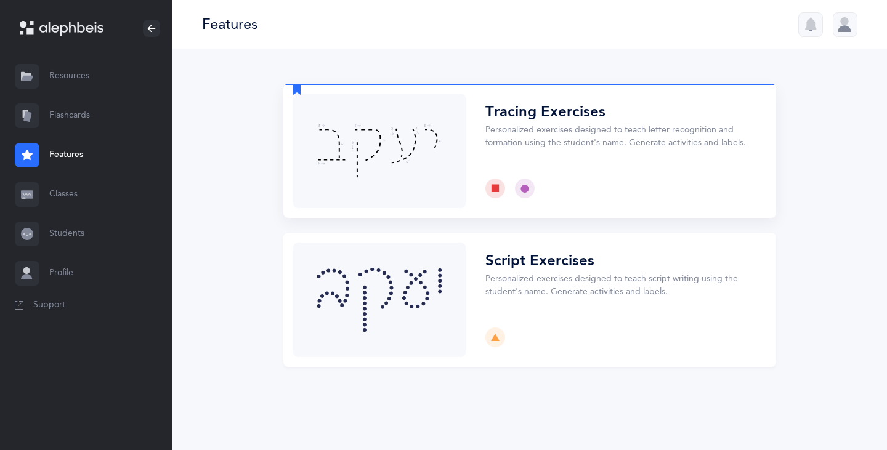
click at [600, 161] on button "Choose" at bounding box center [529, 151] width 493 height 134
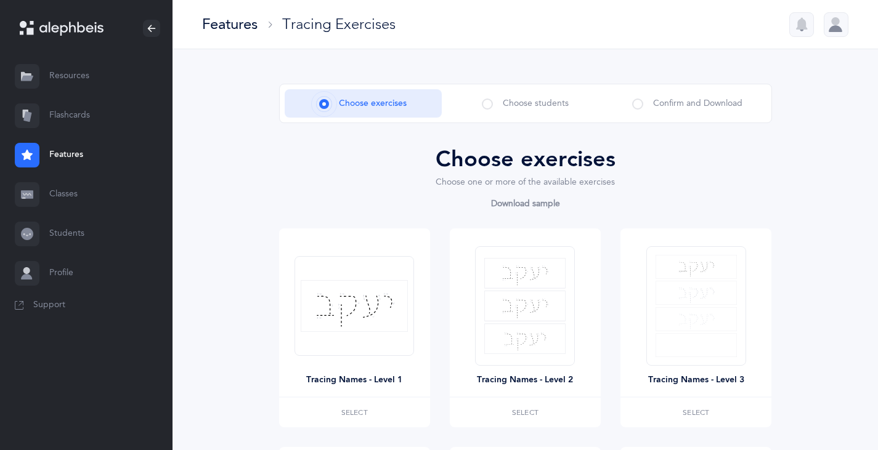
click at [528, 106] on span "Choose students" at bounding box center [536, 103] width 66 height 13
click at [486, 104] on span at bounding box center [487, 104] width 11 height 11
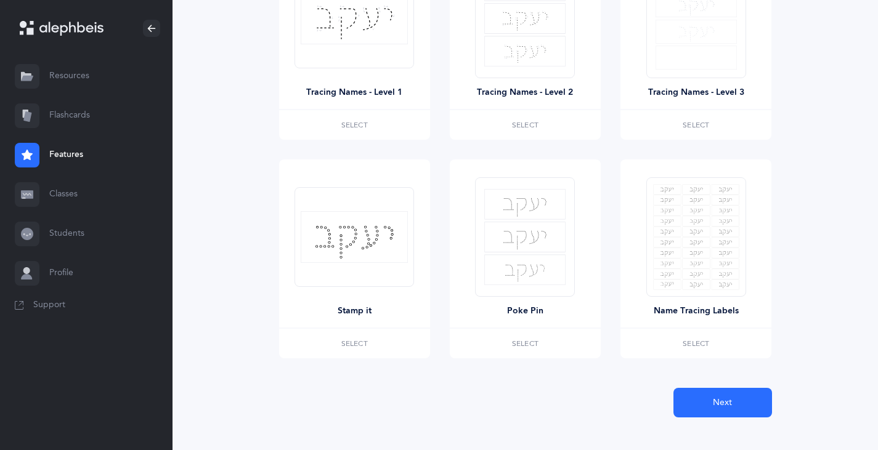
scroll to position [304, 0]
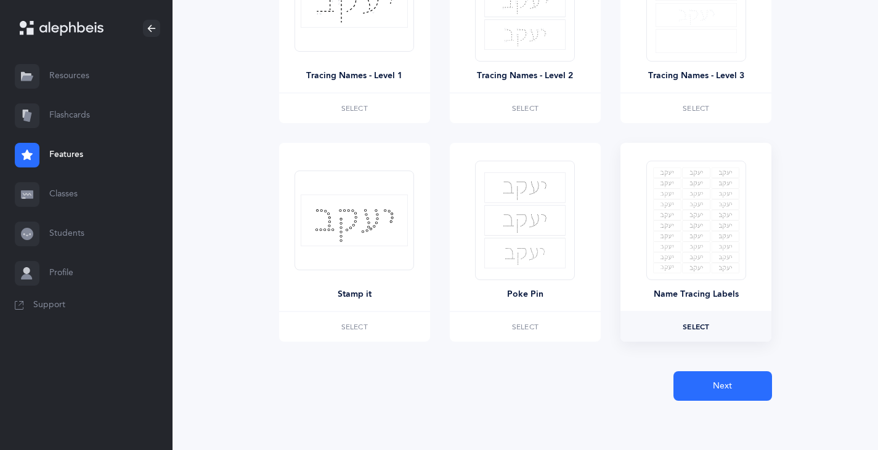
click at [658, 318] on label "Select" at bounding box center [696, 327] width 151 height 30
click at [714, 397] on button "Next" at bounding box center [723, 387] width 99 height 30
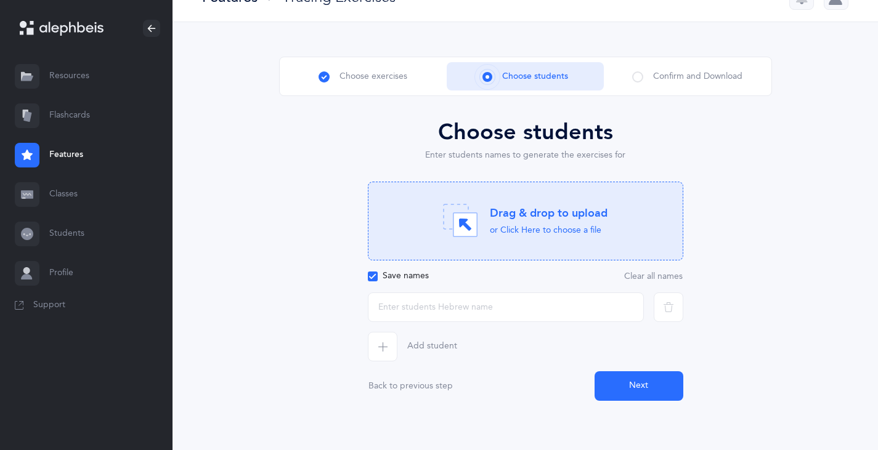
scroll to position [27, 0]
click at [502, 301] on input "text" at bounding box center [506, 308] width 276 height 30
click at [380, 345] on icon "button" at bounding box center [383, 347] width 10 height 10
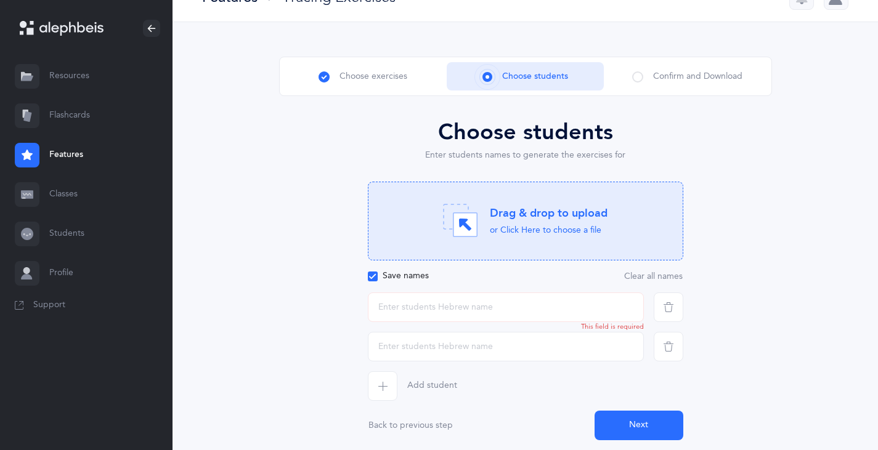
click at [667, 346] on icon "button" at bounding box center [669, 347] width 10 height 10
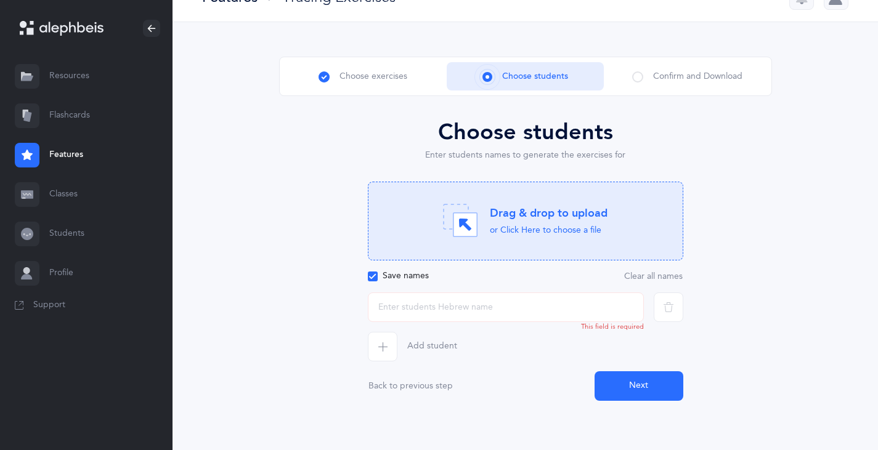
click at [371, 276] on icon at bounding box center [372, 277] width 7 height 7
click at [0, 0] on input "Save names" at bounding box center [0, 0] width 0 height 0
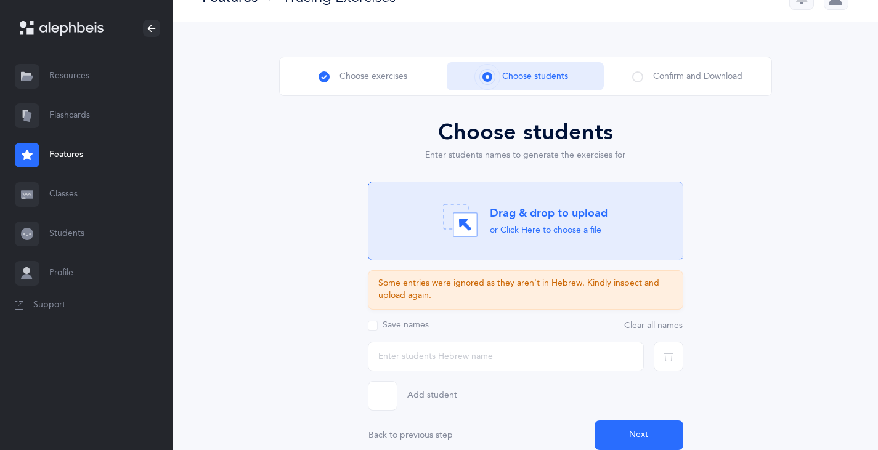
scroll to position [76, 0]
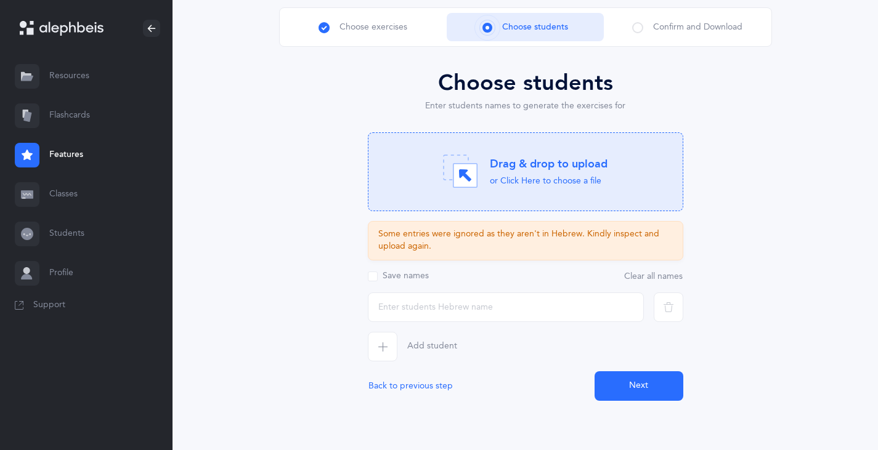
click at [428, 390] on button "Back to previous step" at bounding box center [411, 386] width 86 height 10
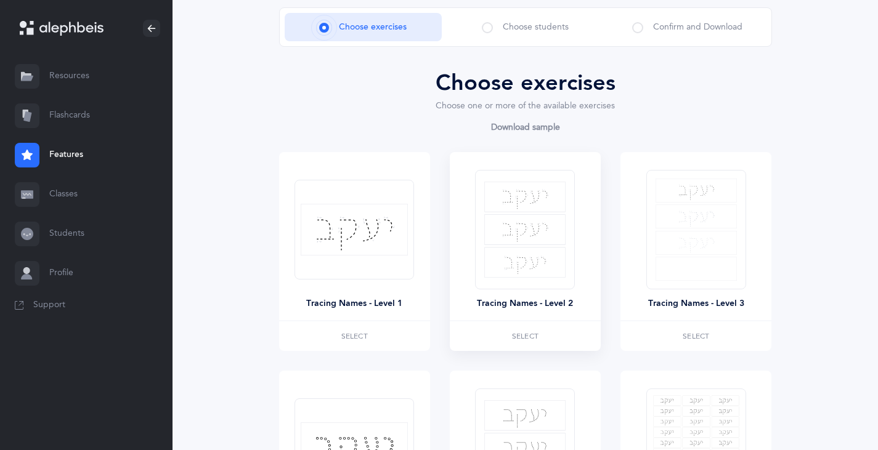
scroll to position [0, 0]
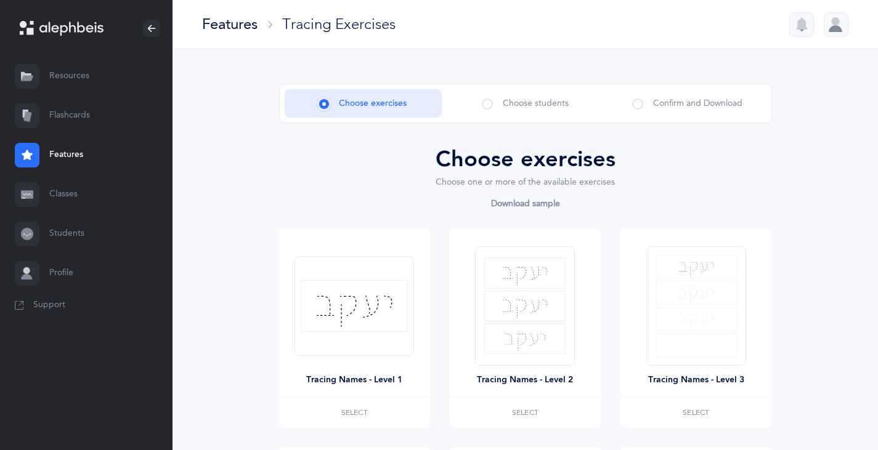
click at [486, 107] on span at bounding box center [487, 104] width 11 height 11
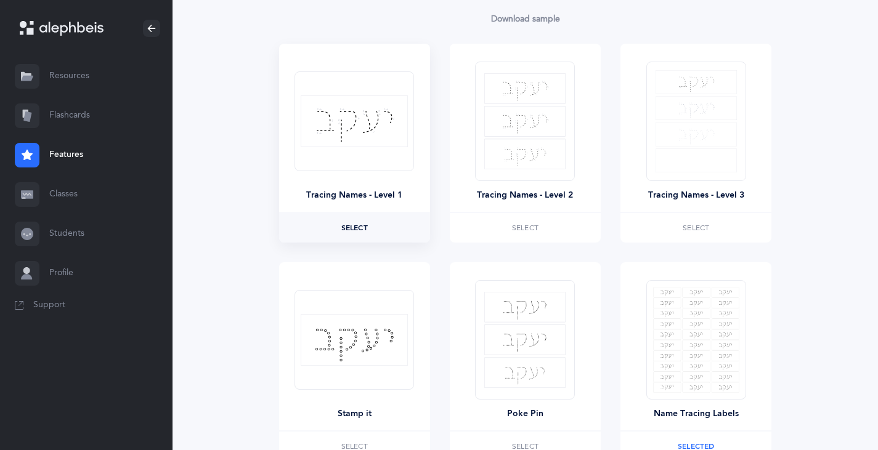
click at [352, 226] on span "Select" at bounding box center [354, 227] width 26 height 7
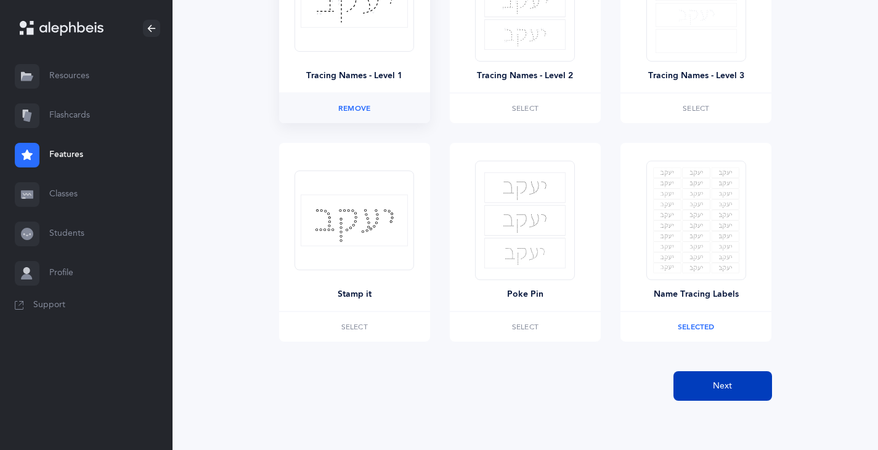
click at [746, 386] on button "Next" at bounding box center [723, 387] width 99 height 30
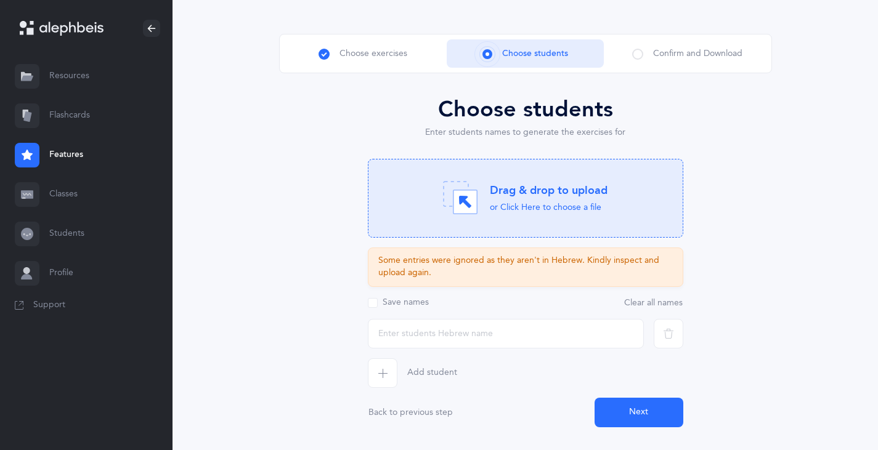
scroll to position [76, 0]
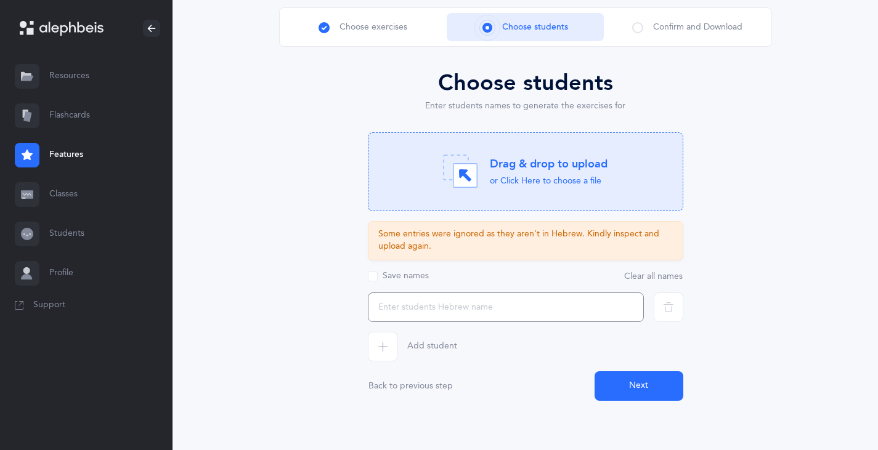
click at [457, 307] on input "text" at bounding box center [506, 308] width 276 height 30
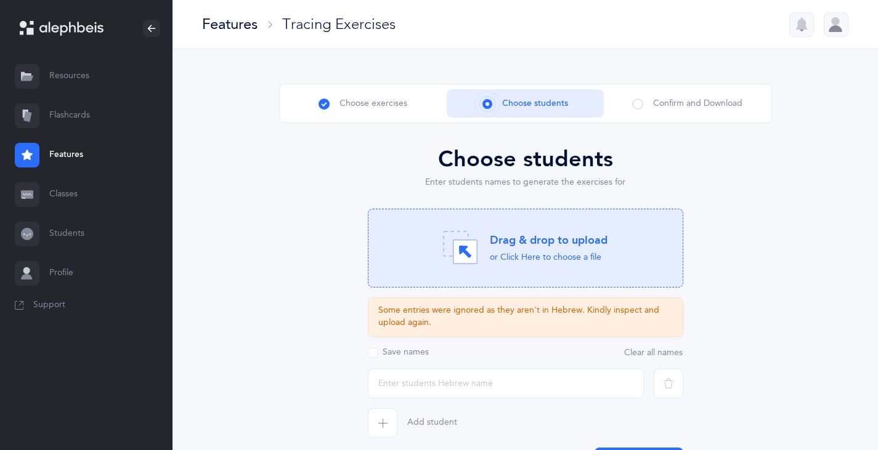
click at [75, 118] on link "Flashcards" at bounding box center [86, 115] width 173 height 39
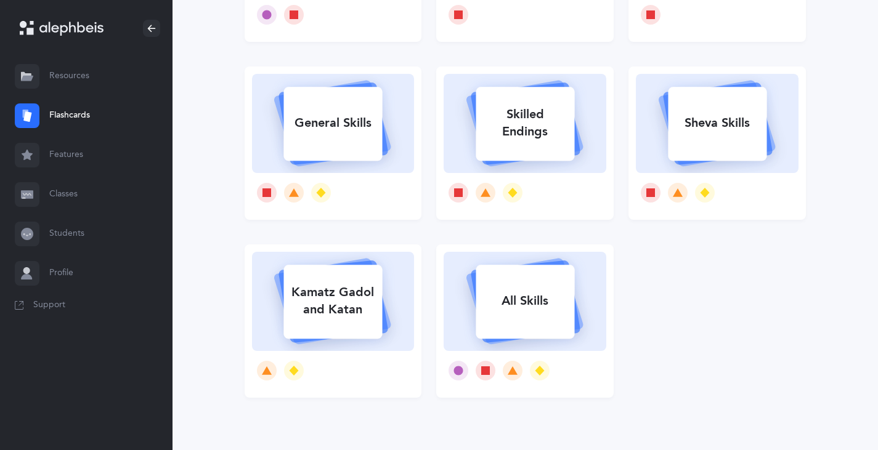
scroll to position [259, 0]
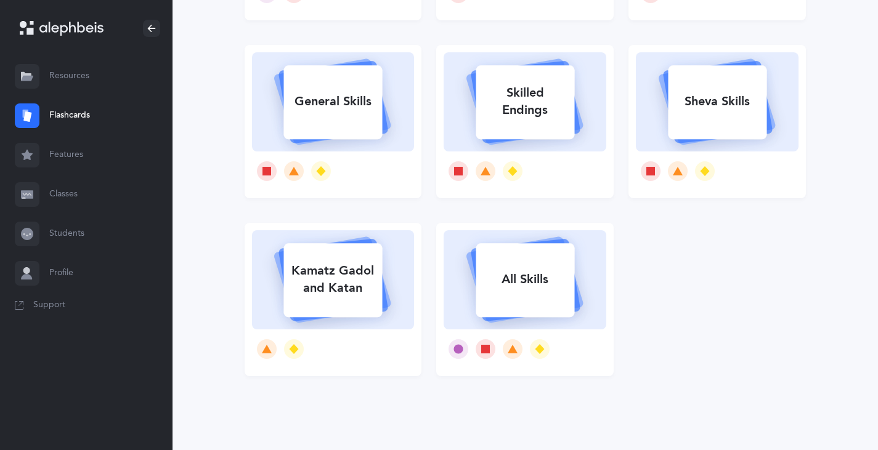
click at [527, 102] on div "Skilled Endings" at bounding box center [525, 101] width 99 height 49
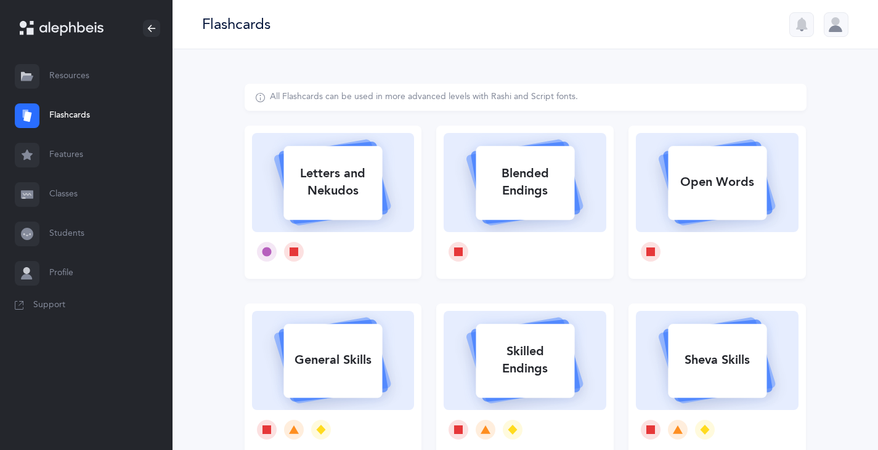
select select
select select "single"
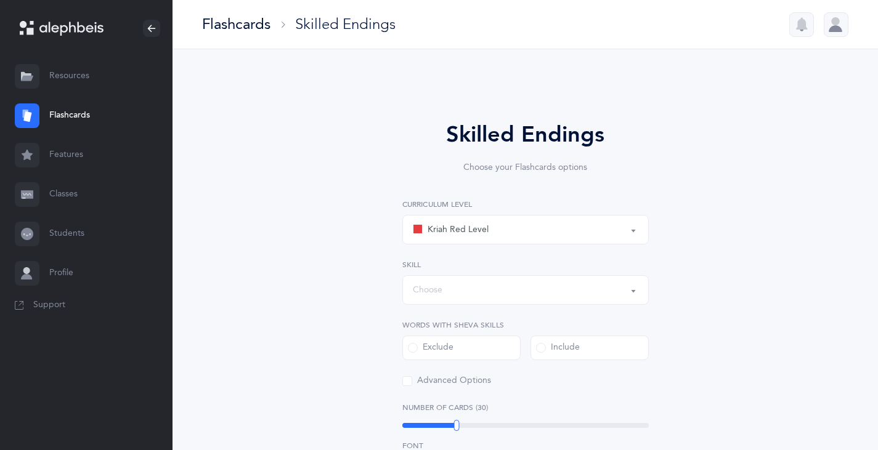
select select "28"
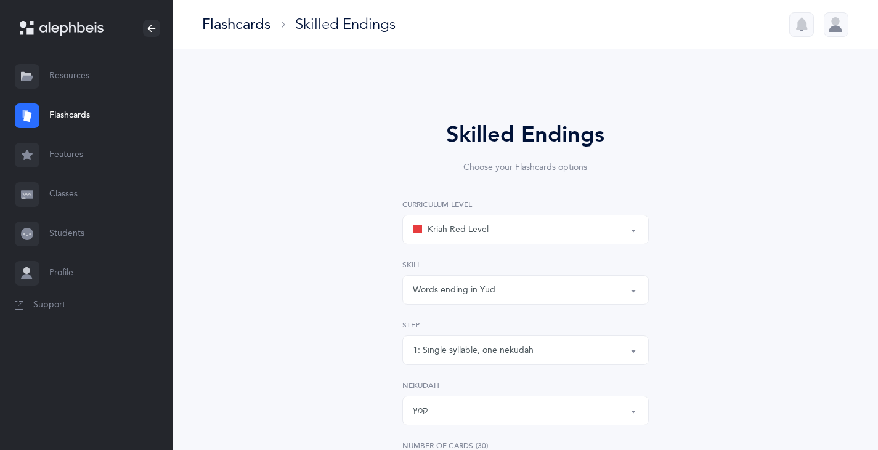
select select "1"
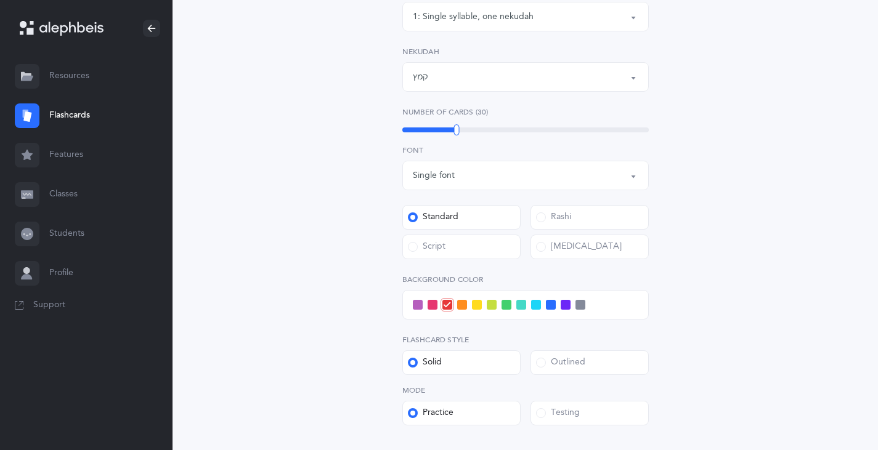
scroll to position [221, 0]
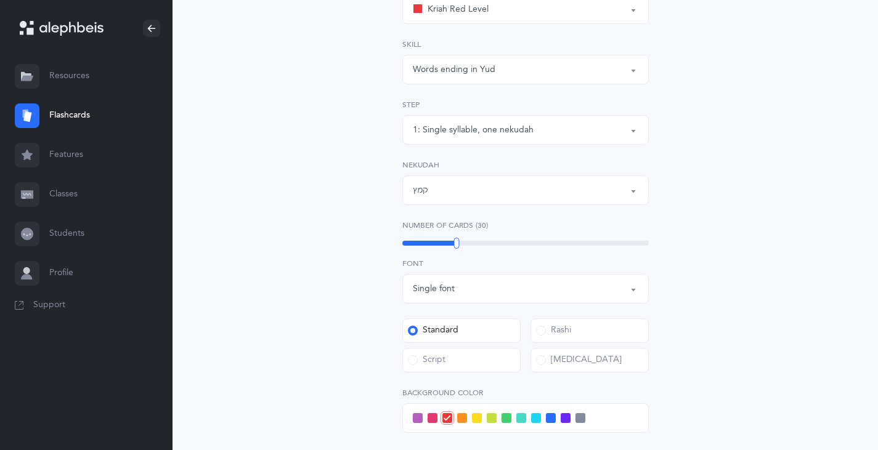
click at [77, 77] on link "Resources" at bounding box center [86, 76] width 173 height 39
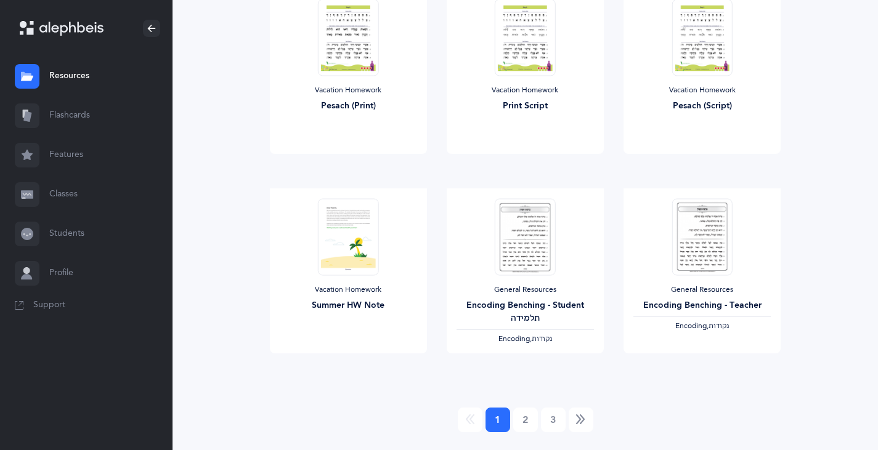
scroll to position [1017, 0]
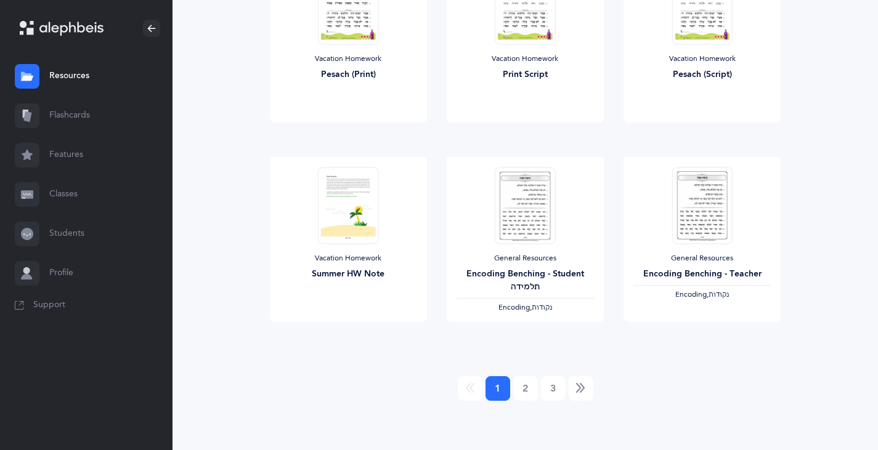
click at [60, 232] on link "Students" at bounding box center [86, 233] width 173 height 39
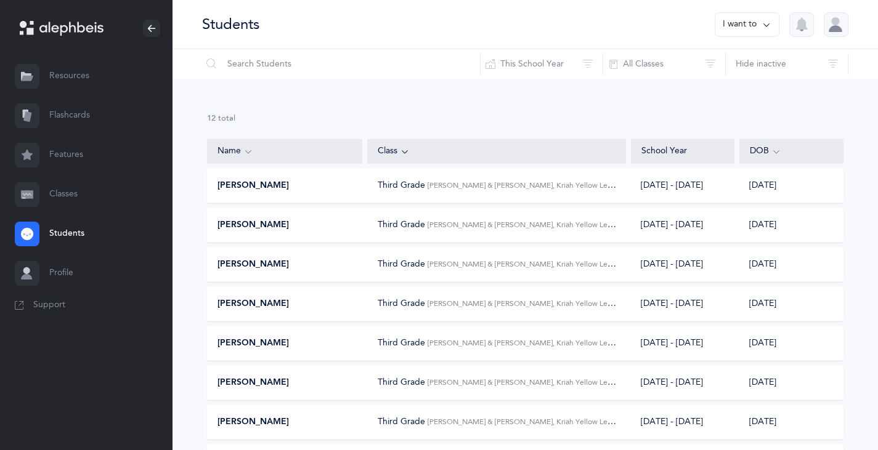
click at [306, 192] on div "Aryeh Ahdout" at bounding box center [285, 186] width 155 height 12
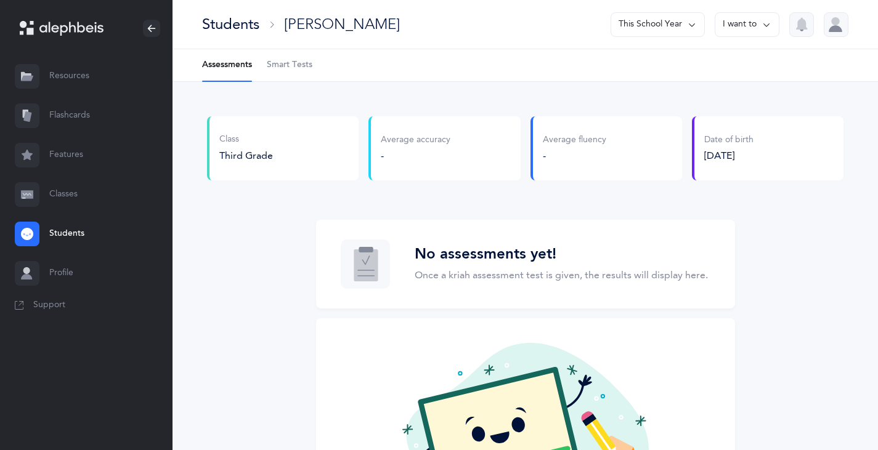
click at [294, 68] on span "Smart Tests" at bounding box center [290, 65] width 46 height 12
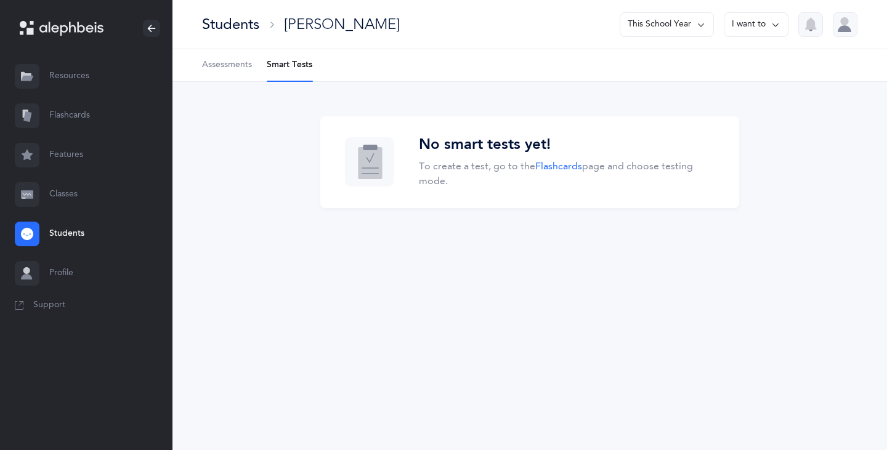
click at [240, 68] on span "Assessments" at bounding box center [227, 65] width 50 height 12
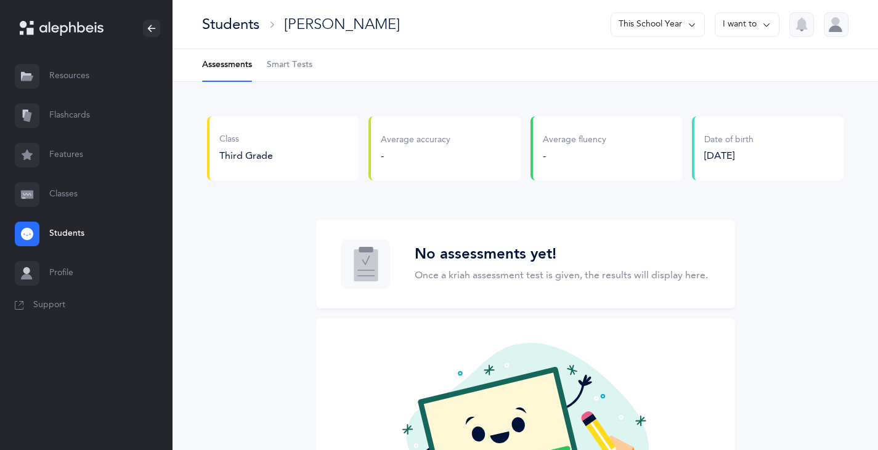
click at [57, 198] on link "Classes" at bounding box center [86, 194] width 173 height 39
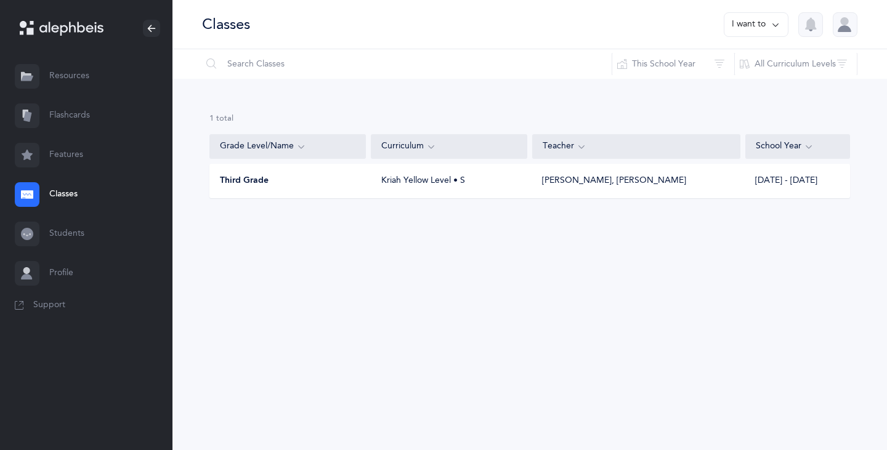
click at [60, 234] on link "Students" at bounding box center [86, 233] width 173 height 39
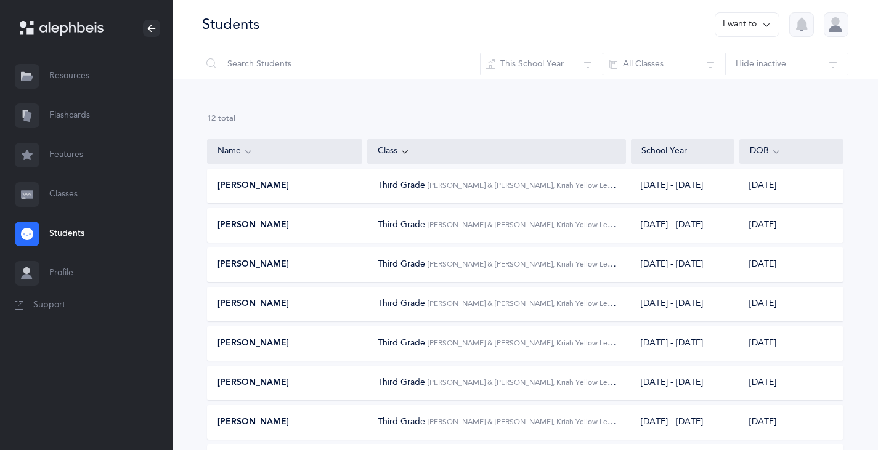
click at [67, 200] on link "Classes" at bounding box center [86, 194] width 173 height 39
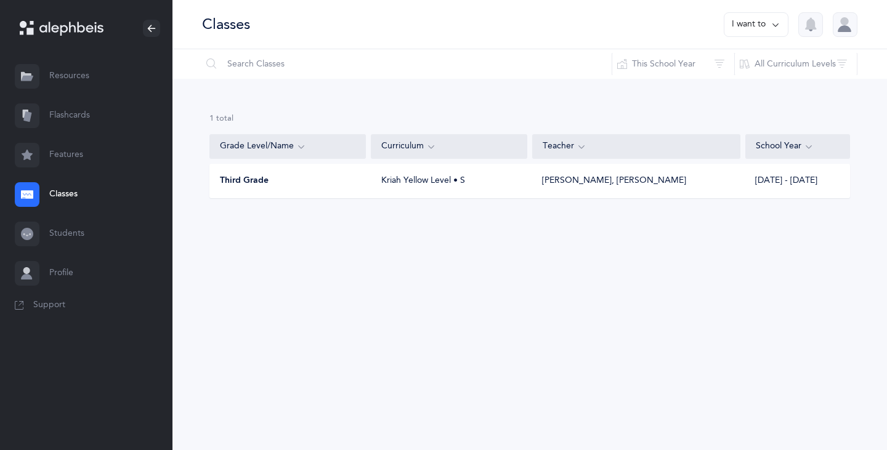
click at [258, 176] on span "Third Grade" at bounding box center [244, 181] width 49 height 12
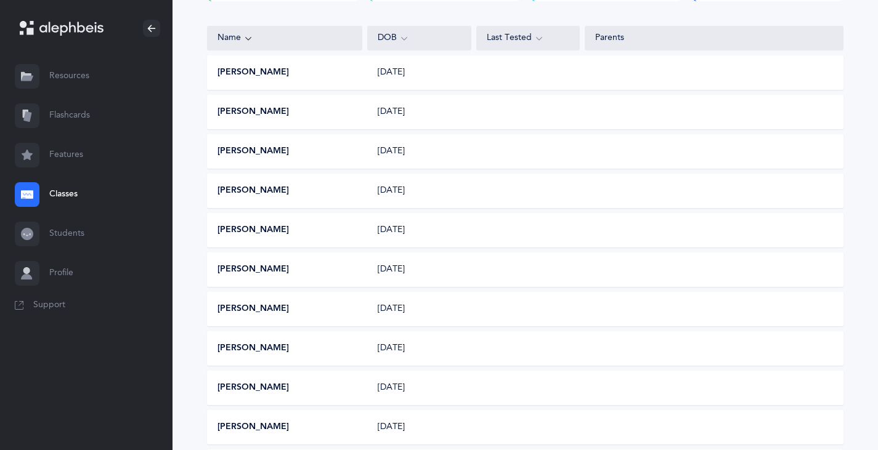
scroll to position [122, 0]
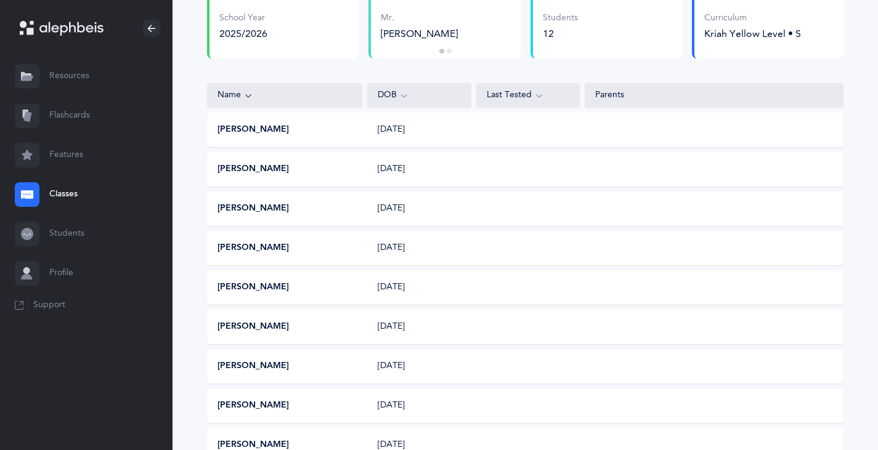
click at [521, 96] on div "Last Tested" at bounding box center [528, 96] width 83 height 14
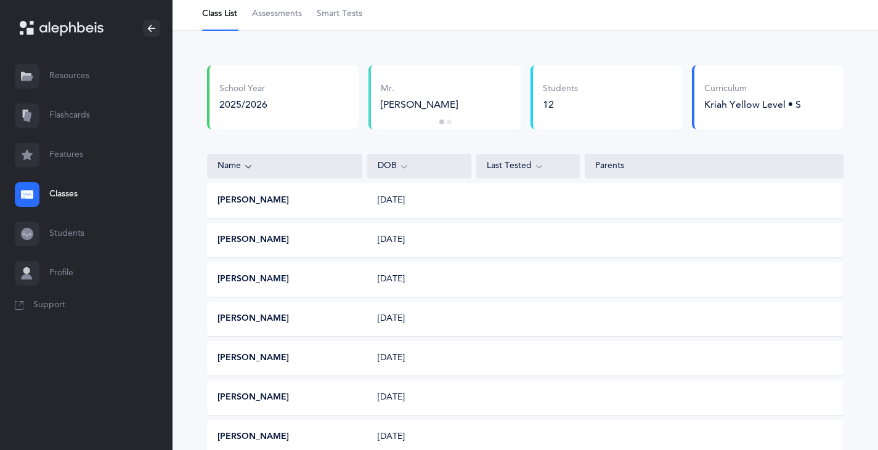
scroll to position [0, 0]
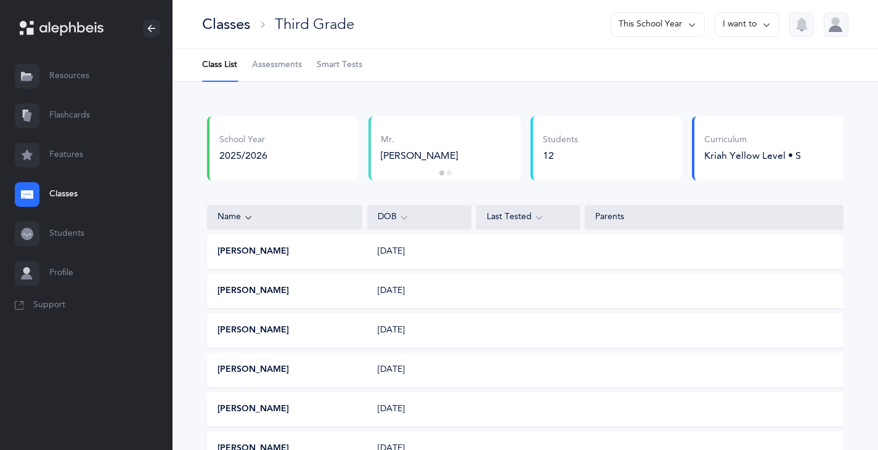
click at [450, 171] on button "2" at bounding box center [449, 173] width 5 height 5
click at [441, 173] on button "1" at bounding box center [441, 173] width 5 height 5
click at [275, 68] on span "Assessments" at bounding box center [277, 65] width 50 height 12
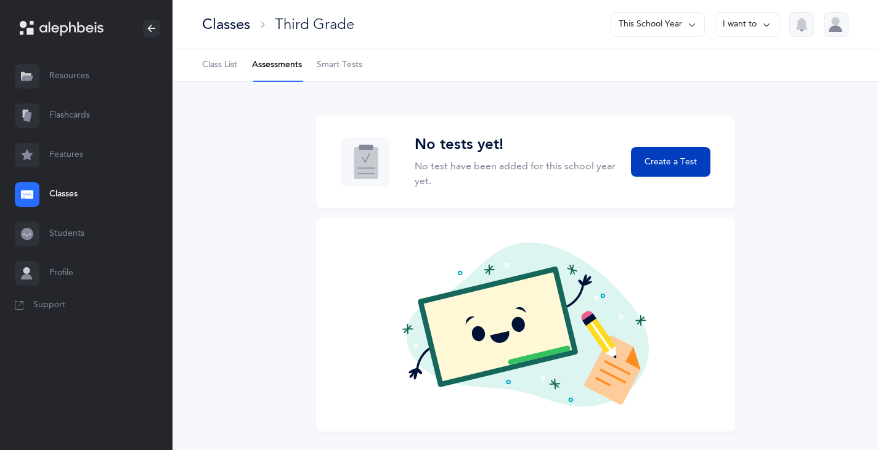
click at [672, 160] on span "Create a Test" at bounding box center [671, 162] width 52 height 13
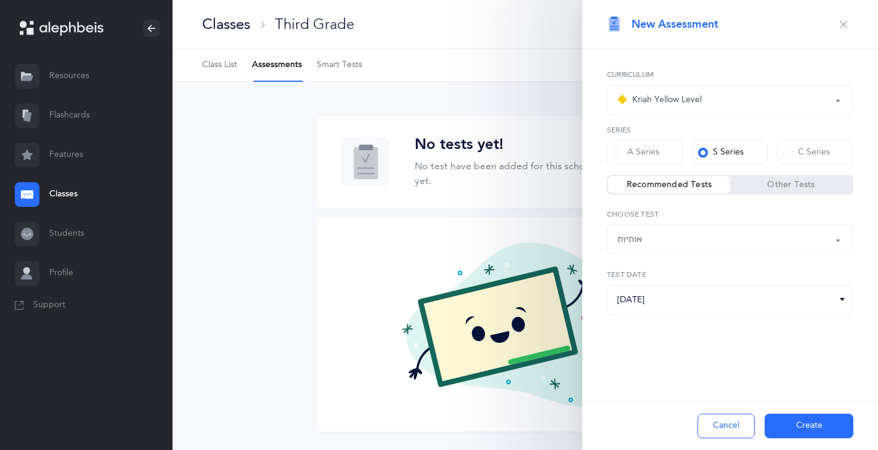
click at [725, 432] on button "Cancel" at bounding box center [726, 426] width 57 height 25
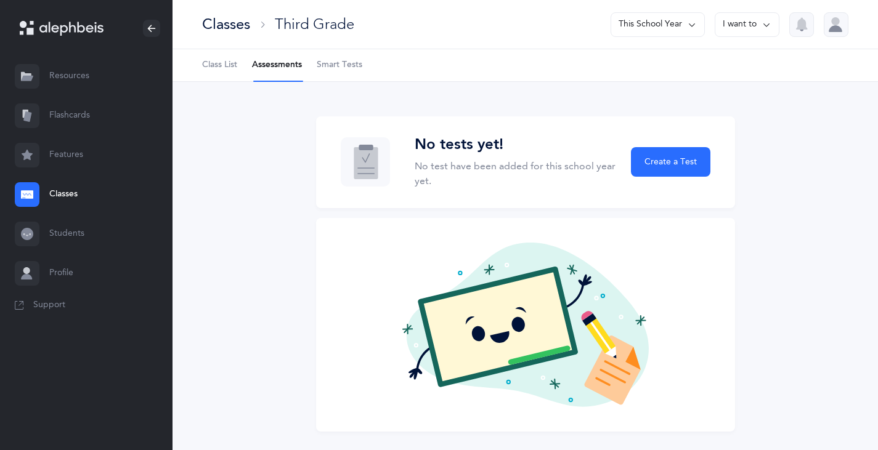
click at [220, 60] on span "Class List" at bounding box center [219, 65] width 35 height 12
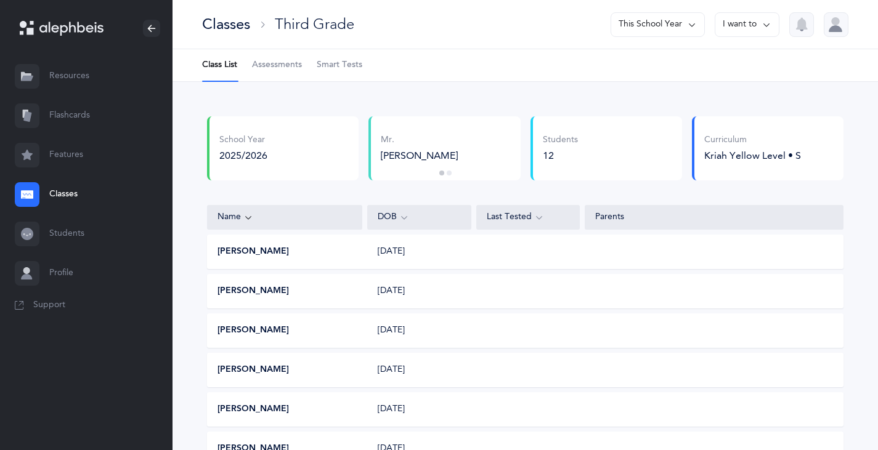
click at [66, 246] on link "Students" at bounding box center [86, 233] width 173 height 39
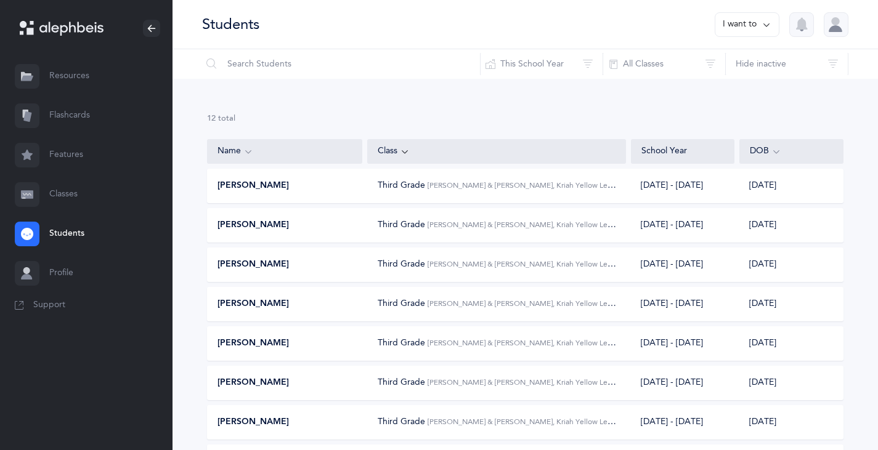
click at [65, 158] on link "Features" at bounding box center [86, 155] width 173 height 39
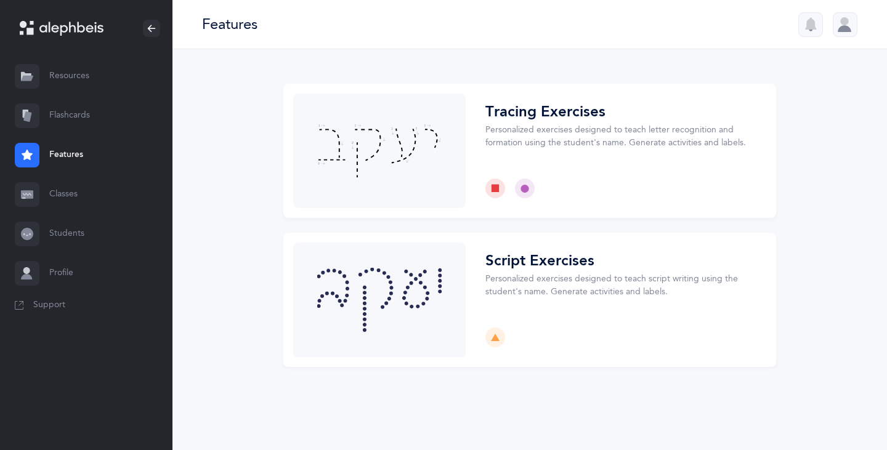
click at [68, 119] on link "Flashcards" at bounding box center [86, 115] width 173 height 39
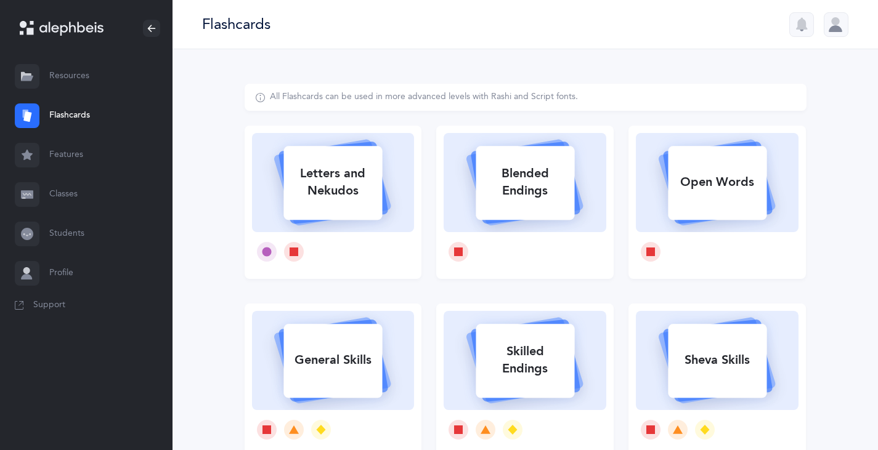
click at [73, 80] on link "Resources" at bounding box center [86, 76] width 173 height 39
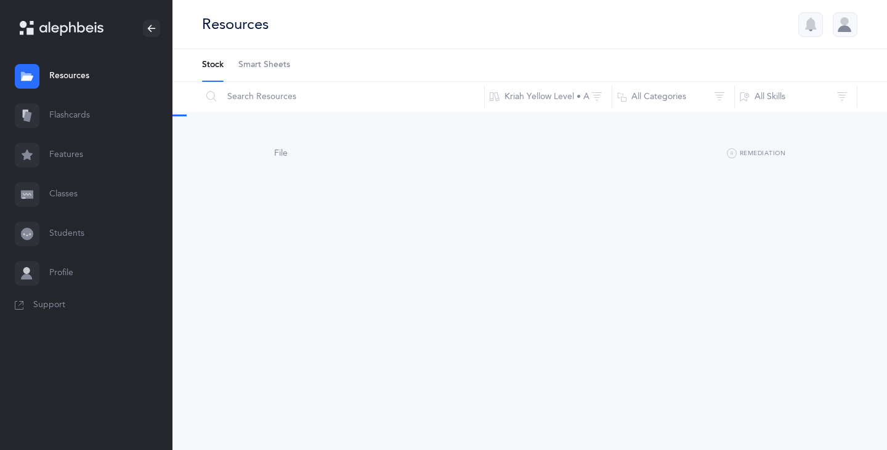
click at [67, 153] on link "Features" at bounding box center [86, 155] width 173 height 39
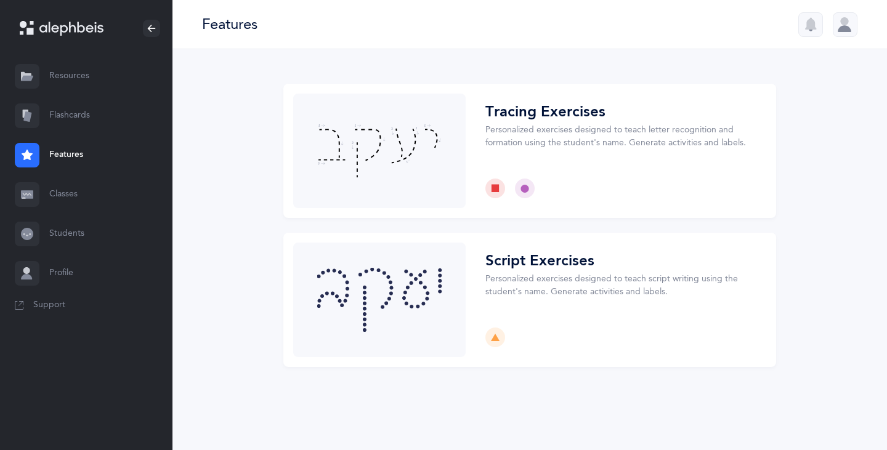
click at [62, 241] on link "Students" at bounding box center [86, 233] width 173 height 39
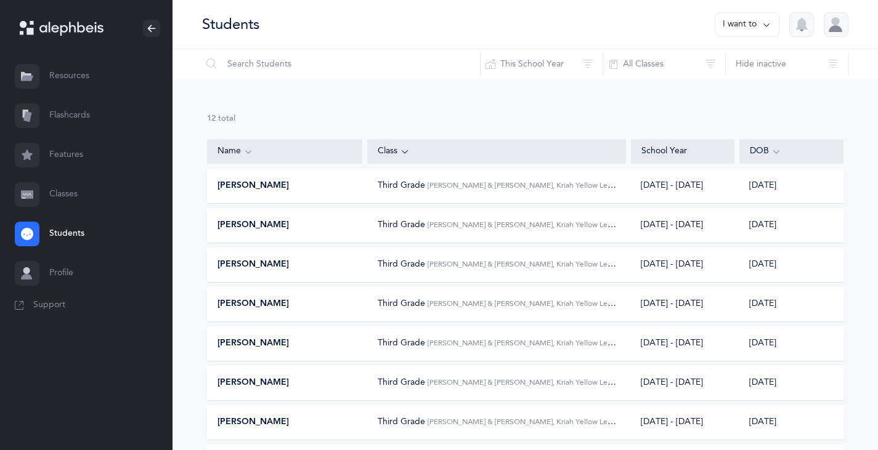
click at [77, 78] on link "Resources" at bounding box center [86, 76] width 173 height 39
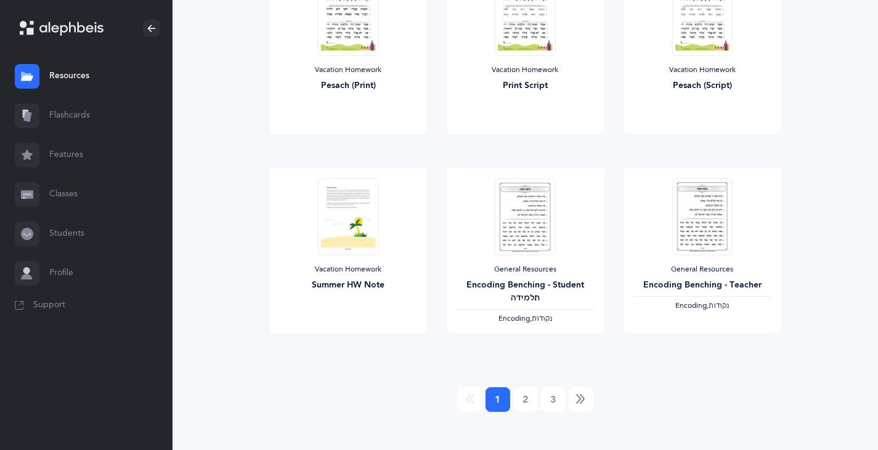
scroll to position [1017, 0]
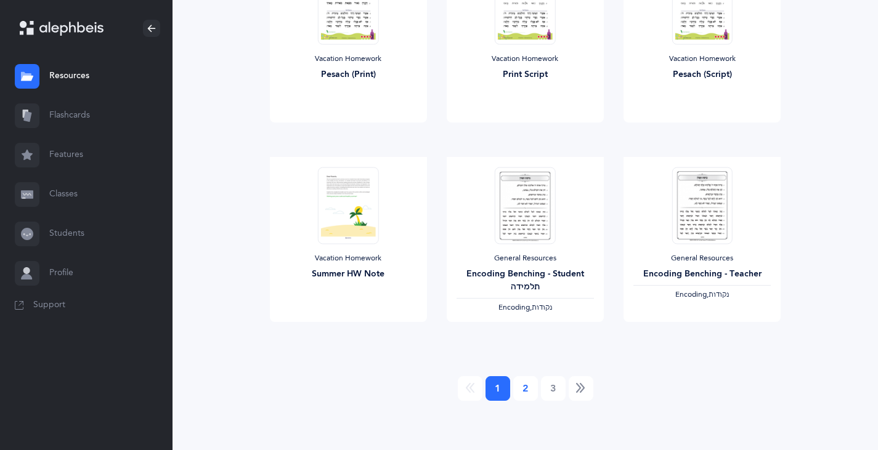
click at [530, 390] on link "2" at bounding box center [525, 389] width 25 height 25
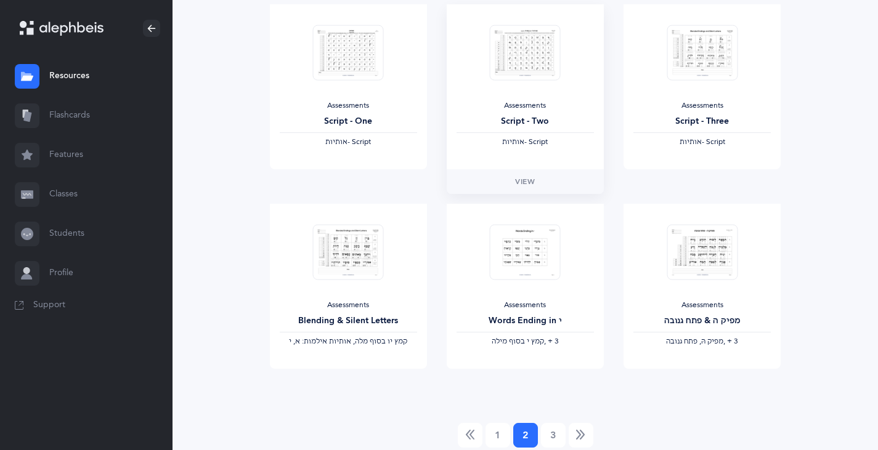
scroll to position [956, 0]
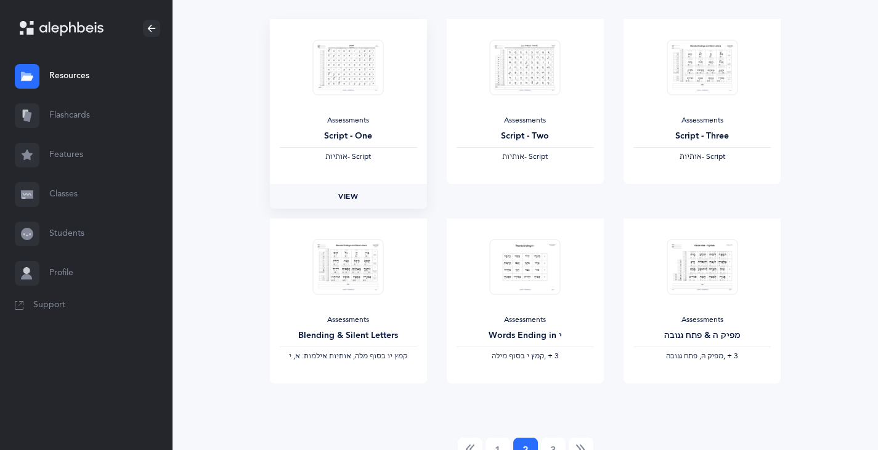
click at [359, 193] on link "View" at bounding box center [348, 196] width 157 height 25
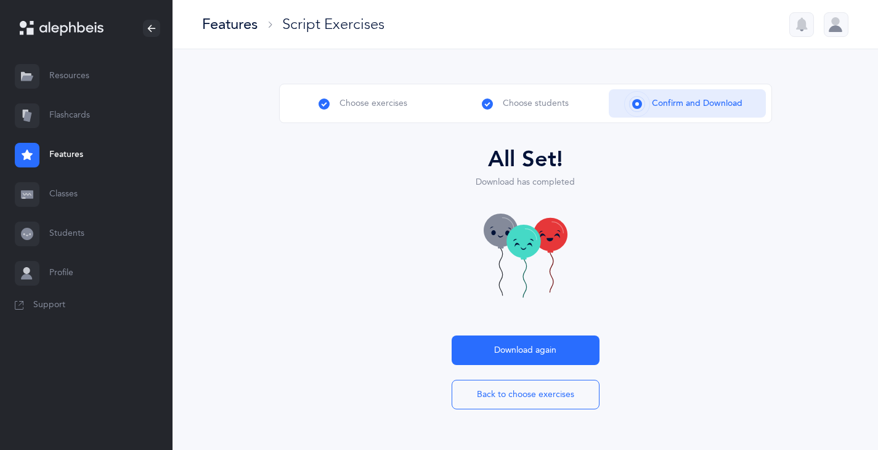
click at [542, 110] on span "Choose students" at bounding box center [536, 103] width 66 height 13
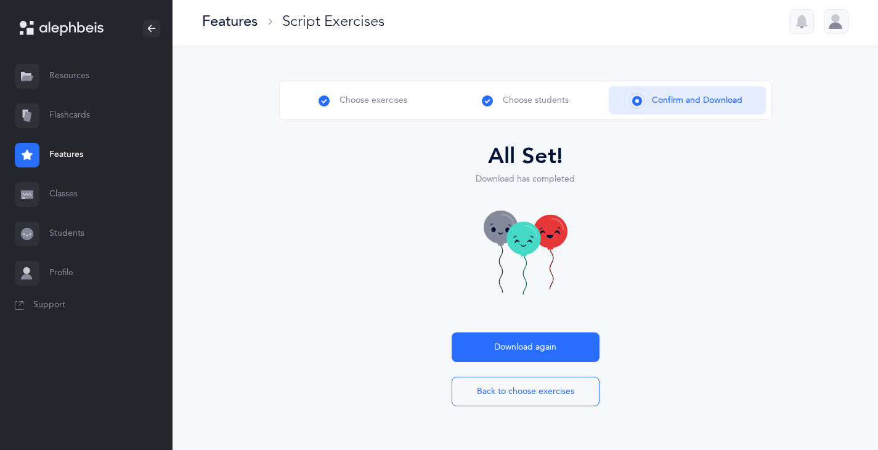
scroll to position [9, 0]
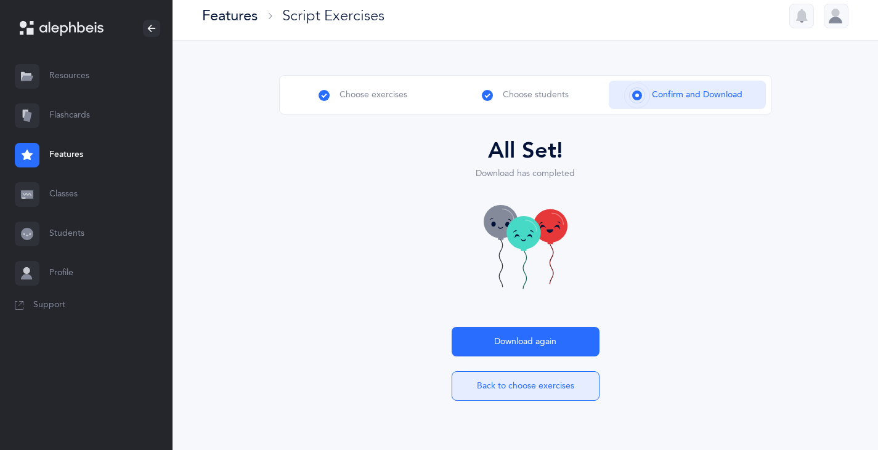
click at [505, 389] on button "Back to choose exercises" at bounding box center [526, 387] width 148 height 30
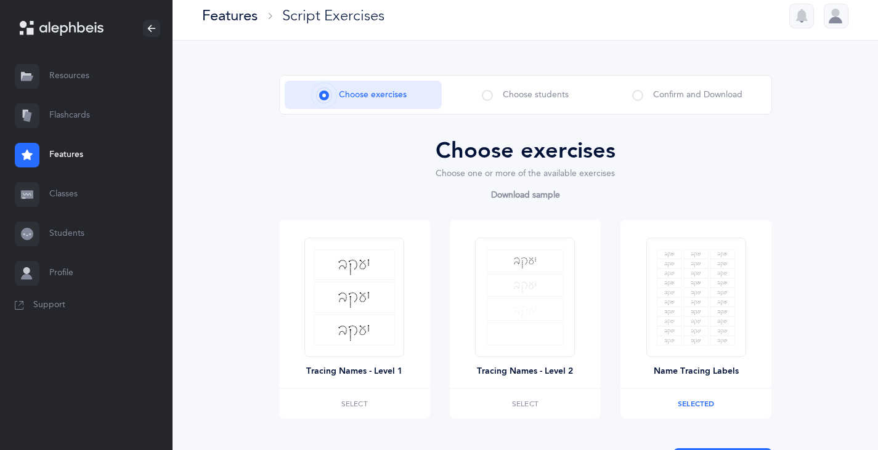
click at [515, 93] on span "Choose students" at bounding box center [536, 95] width 66 height 13
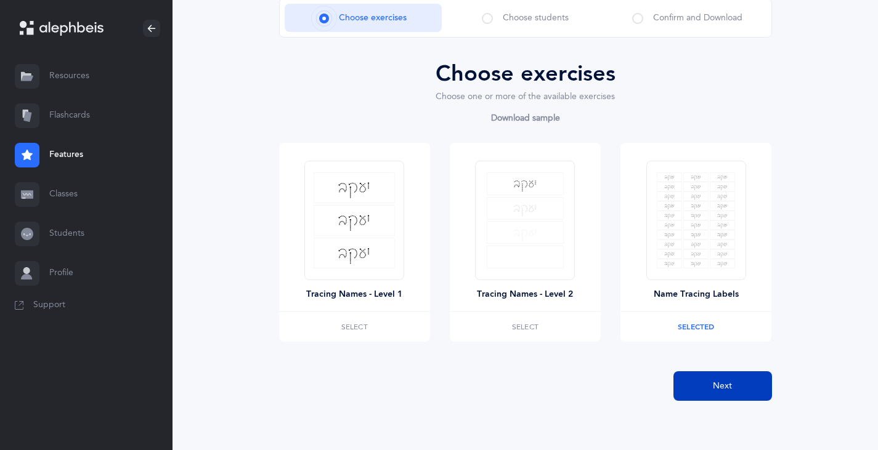
click at [717, 386] on span "Next" at bounding box center [722, 386] width 19 height 13
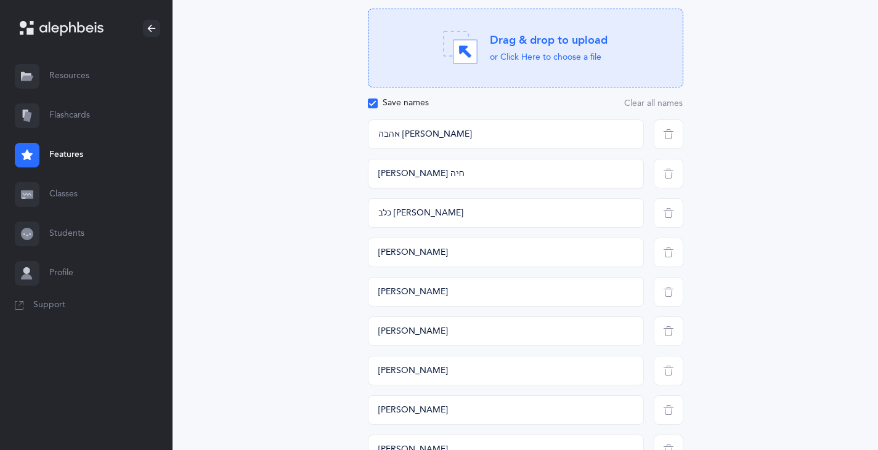
scroll to position [147, 0]
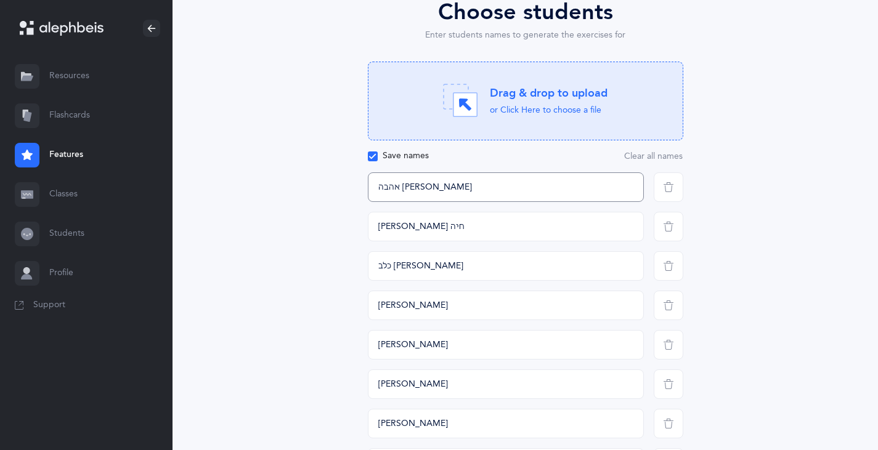
click at [402, 189] on input "אהבה [PERSON_NAME]" at bounding box center [506, 188] width 276 height 30
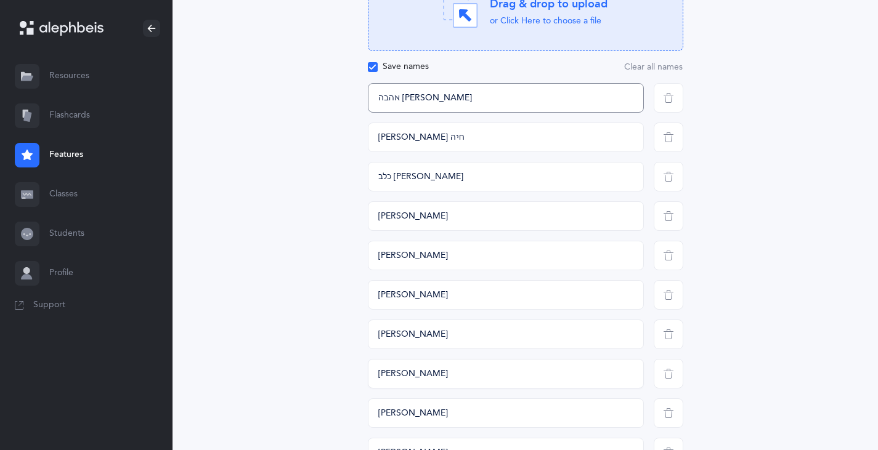
scroll to position [86, 0]
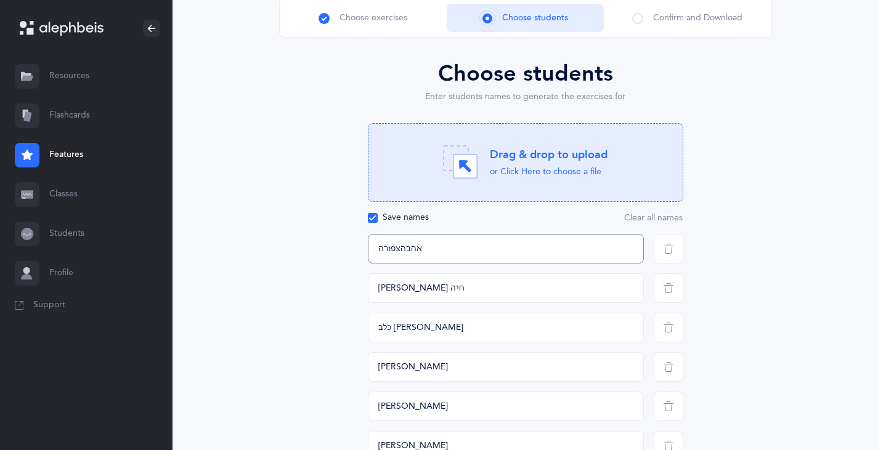
type input "אהבה [PERSON_NAME]"
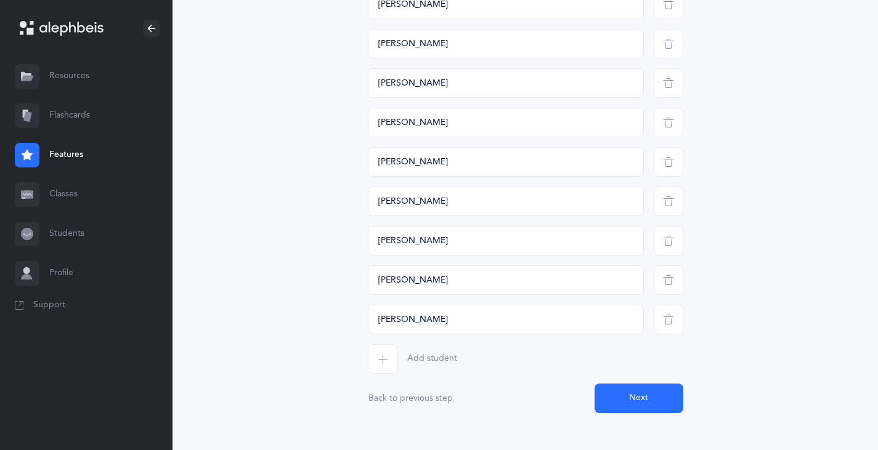
scroll to position [461, 0]
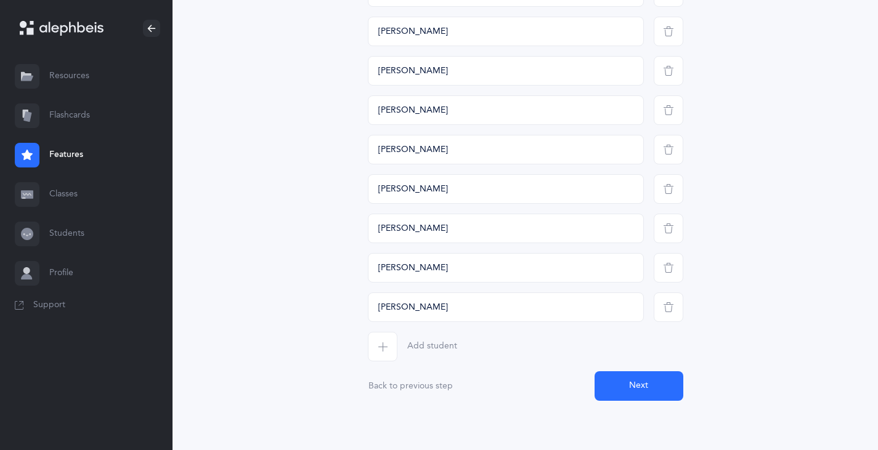
click at [638, 386] on button "Next" at bounding box center [639, 387] width 89 height 30
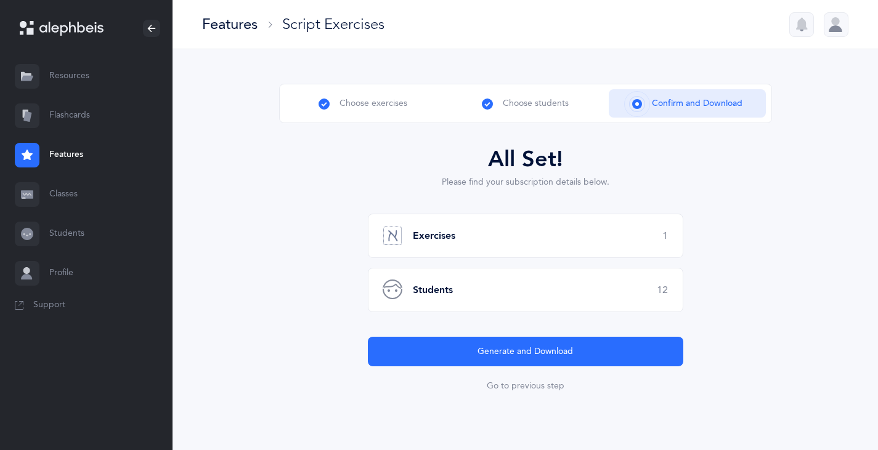
scroll to position [0, 0]
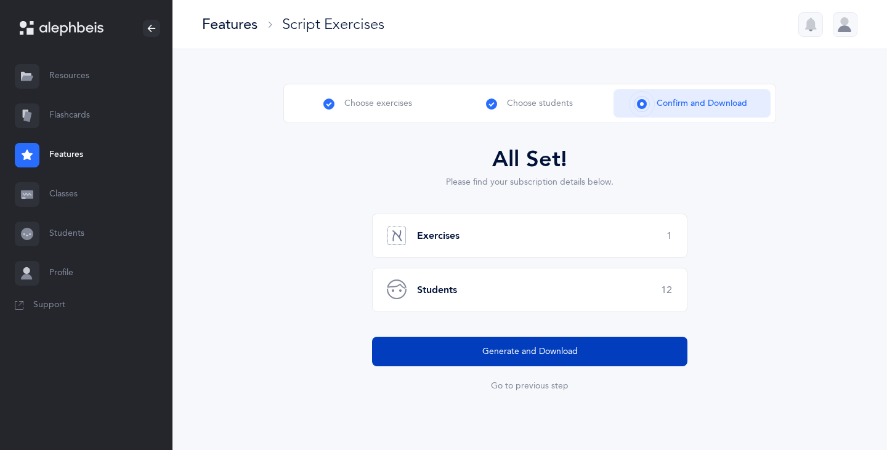
click at [557, 356] on span "Generate and Download" at bounding box center [530, 352] width 96 height 13
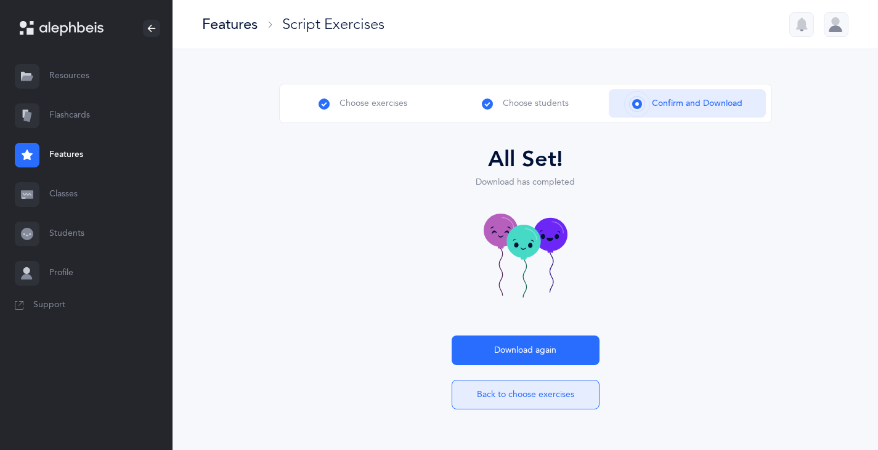
click at [540, 400] on button "Back to choose exercises" at bounding box center [526, 395] width 148 height 30
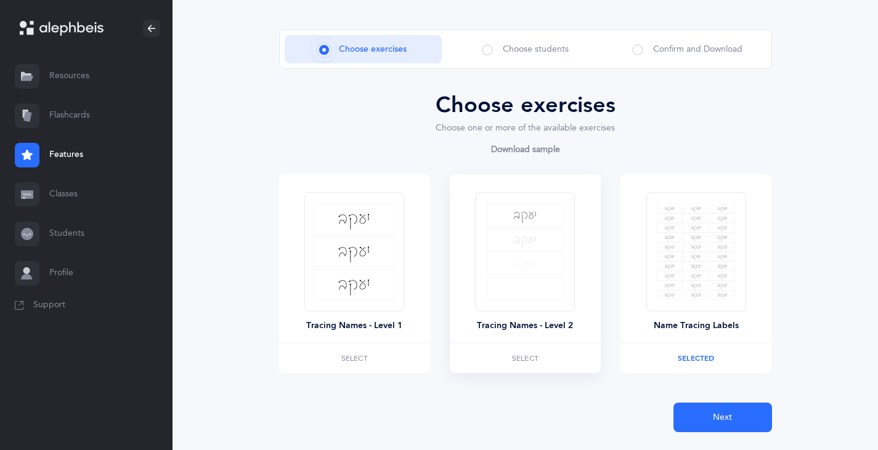
scroll to position [86, 0]
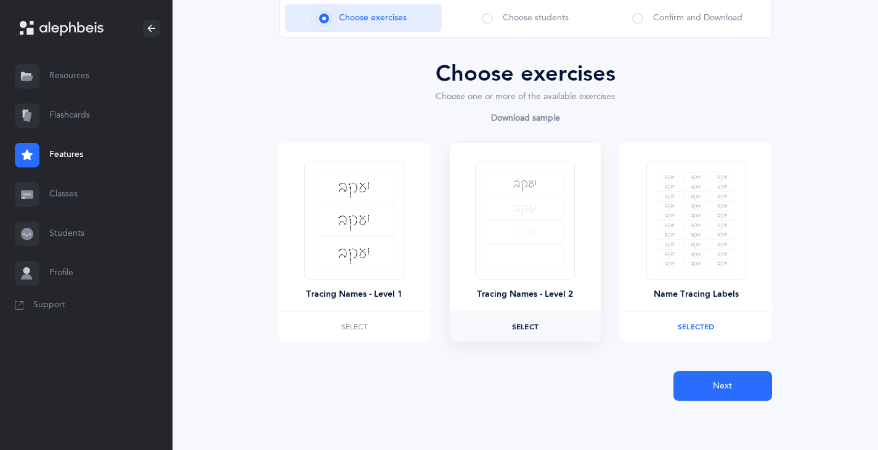
click at [545, 330] on label "Select" at bounding box center [525, 327] width 151 height 30
click at [696, 335] on label "Selected Remove" at bounding box center [696, 327] width 151 height 30
click at [715, 381] on span "Next" at bounding box center [722, 386] width 19 height 13
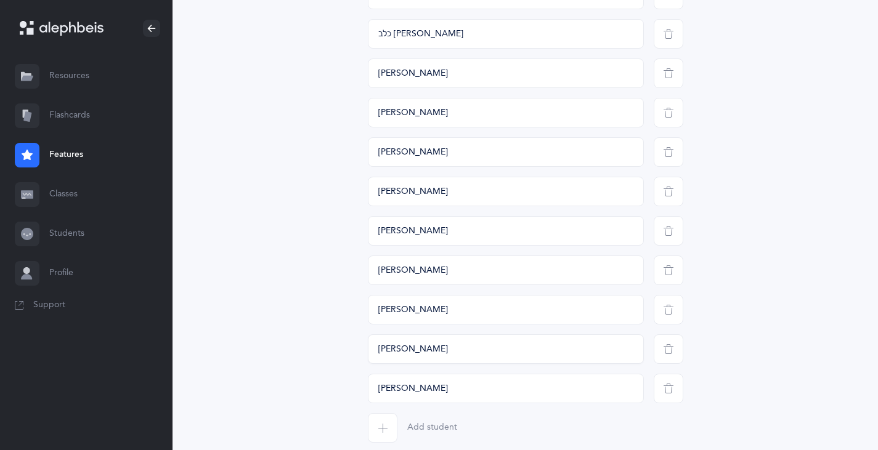
scroll to position [461, 0]
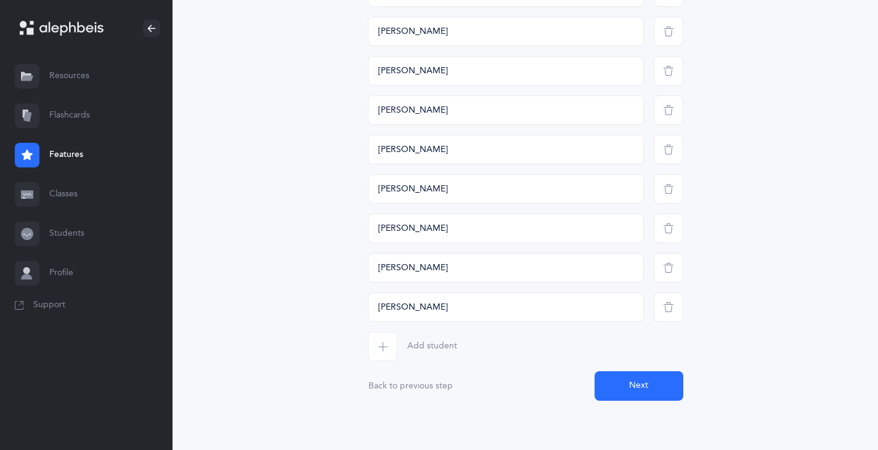
click at [634, 375] on button "Next" at bounding box center [639, 387] width 89 height 30
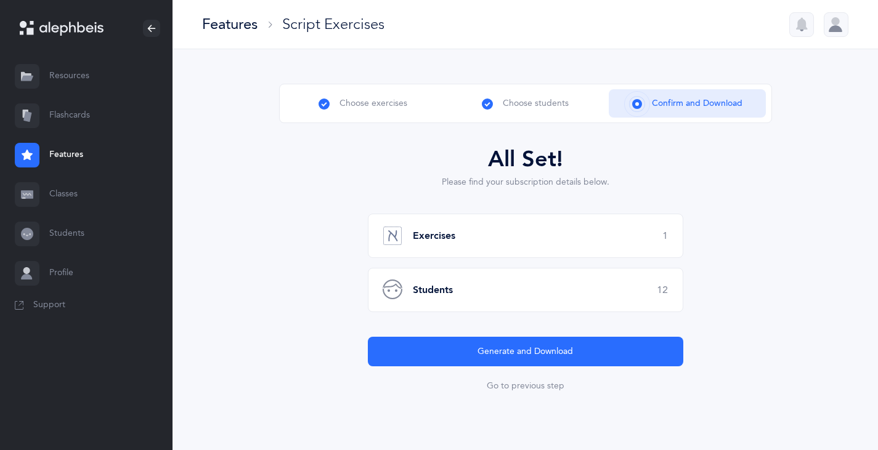
scroll to position [0, 0]
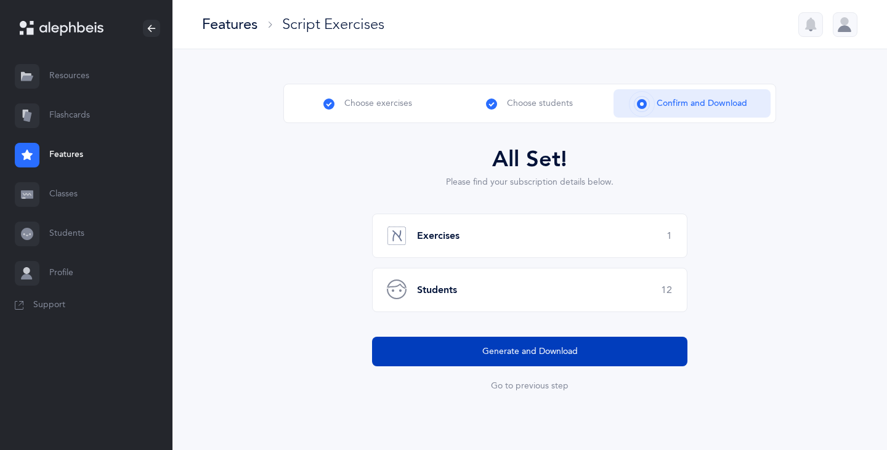
click at [570, 353] on span "Generate and Download" at bounding box center [530, 352] width 96 height 13
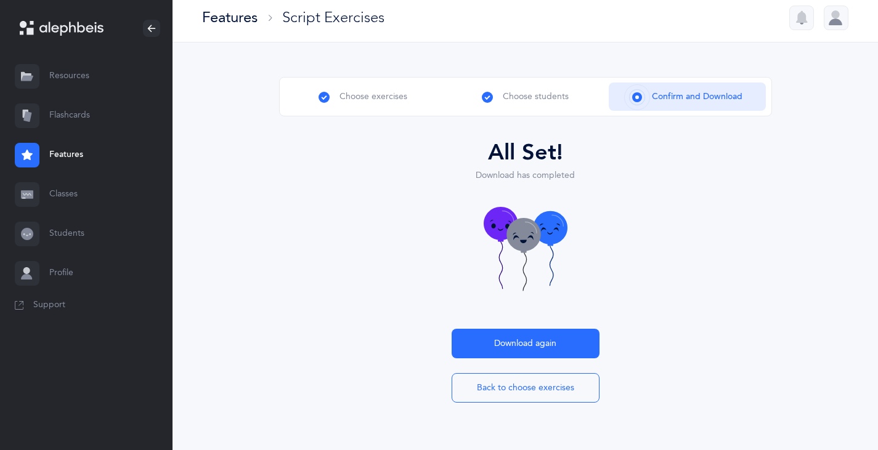
scroll to position [9, 0]
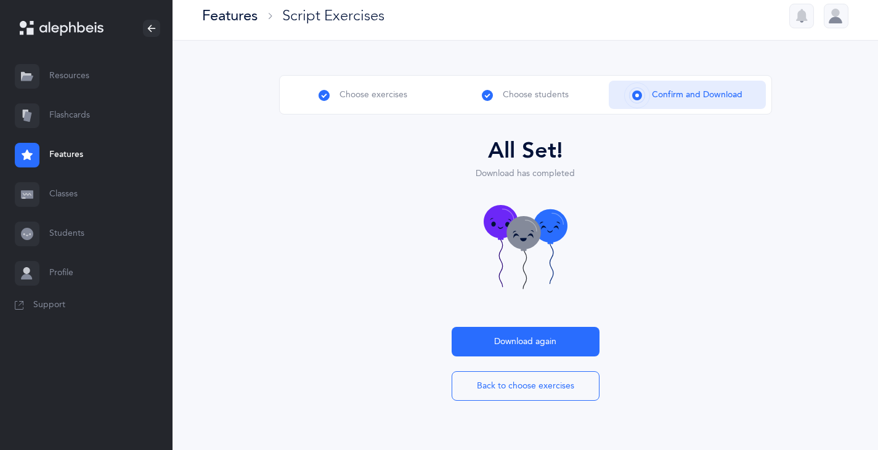
click at [531, 240] on icon at bounding box center [524, 232] width 34 height 33
click at [549, 232] on icon at bounding box center [550, 230] width 7 height 3
click at [501, 228] on icon at bounding box center [500, 227] width 7 height 3
click at [553, 226] on icon at bounding box center [550, 226] width 34 height 33
click at [518, 240] on icon at bounding box center [524, 232] width 34 height 33
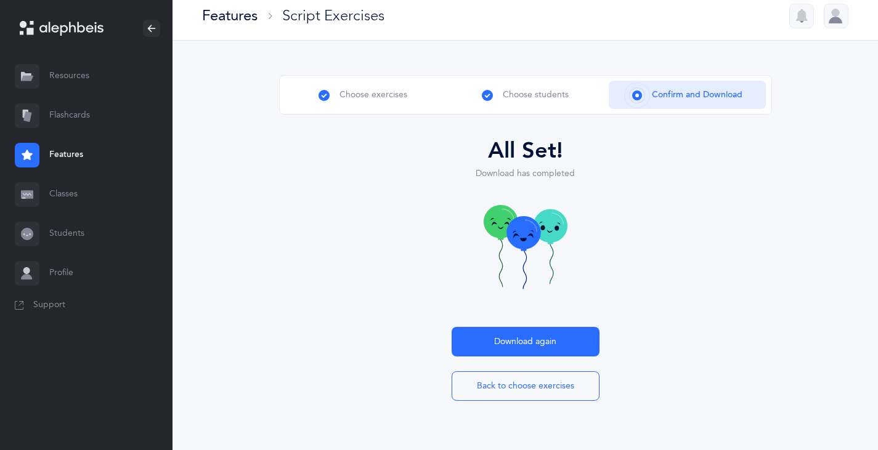
click at [551, 231] on icon at bounding box center [550, 226] width 34 height 33
click at [494, 224] on icon at bounding box center [501, 221] width 34 height 33
click at [548, 232] on icon at bounding box center [550, 226] width 34 height 33
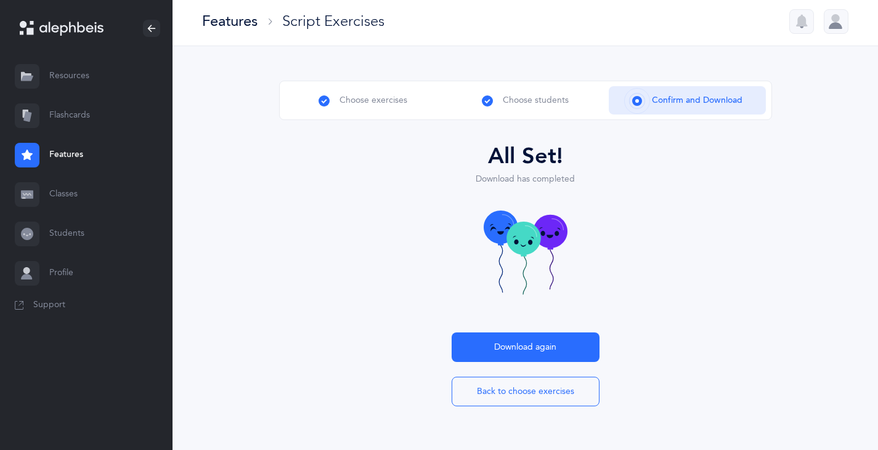
scroll to position [0, 0]
